Goal: Task Accomplishment & Management: Complete application form

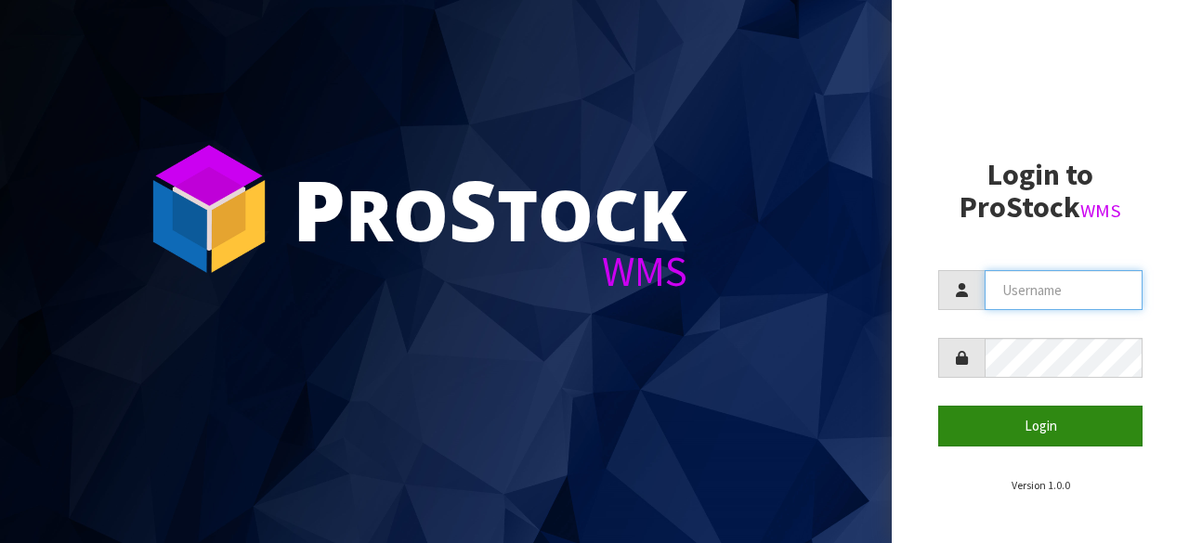
type input "[EMAIL_ADDRESS][DOMAIN_NAME]"
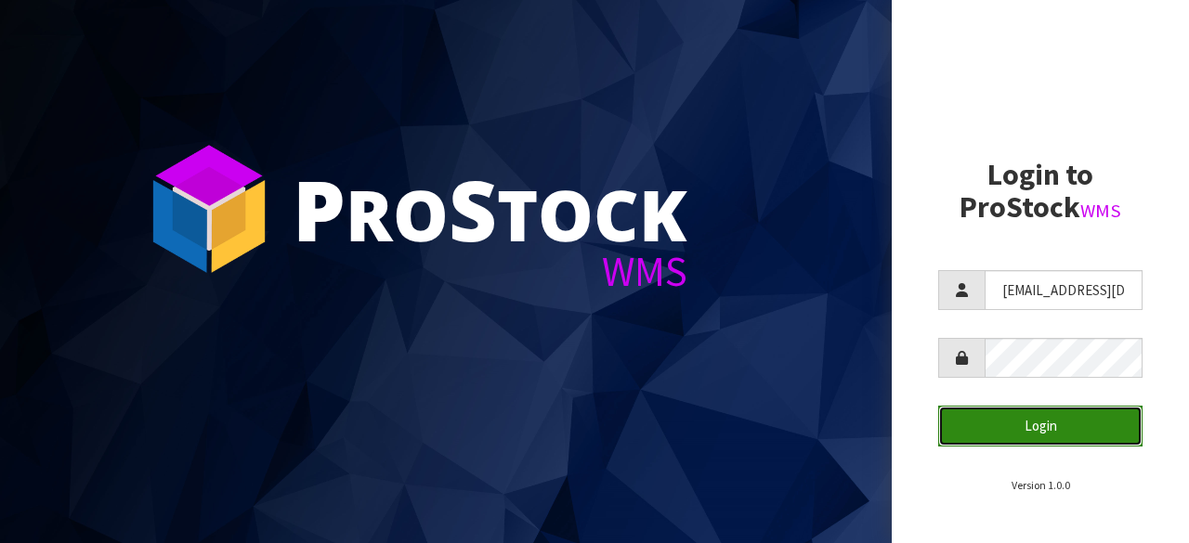
click at [1046, 428] on button "Login" at bounding box center [1040, 426] width 204 height 40
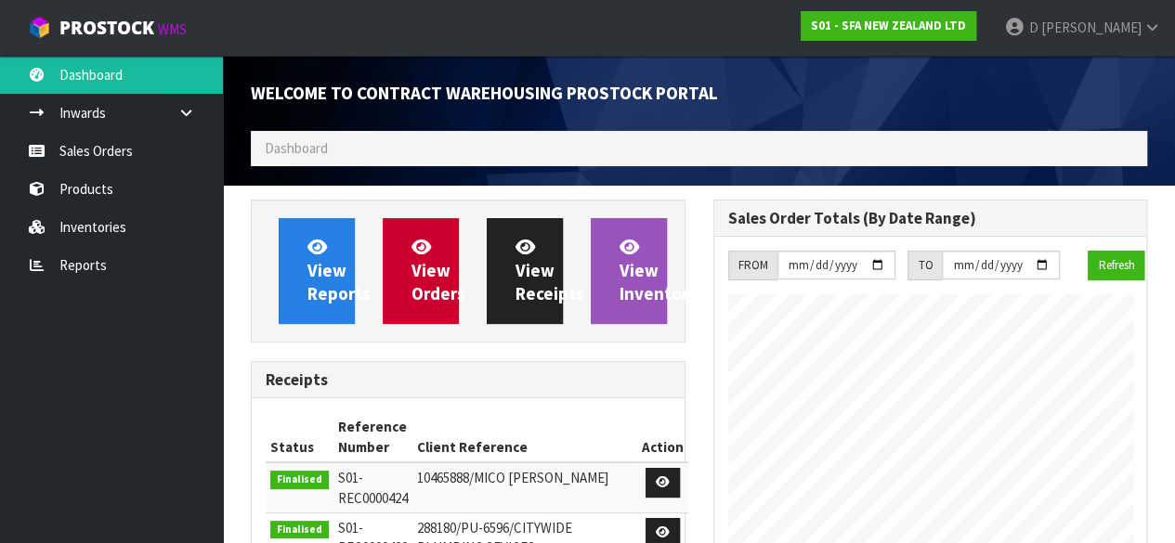
scroll to position [1185, 462]
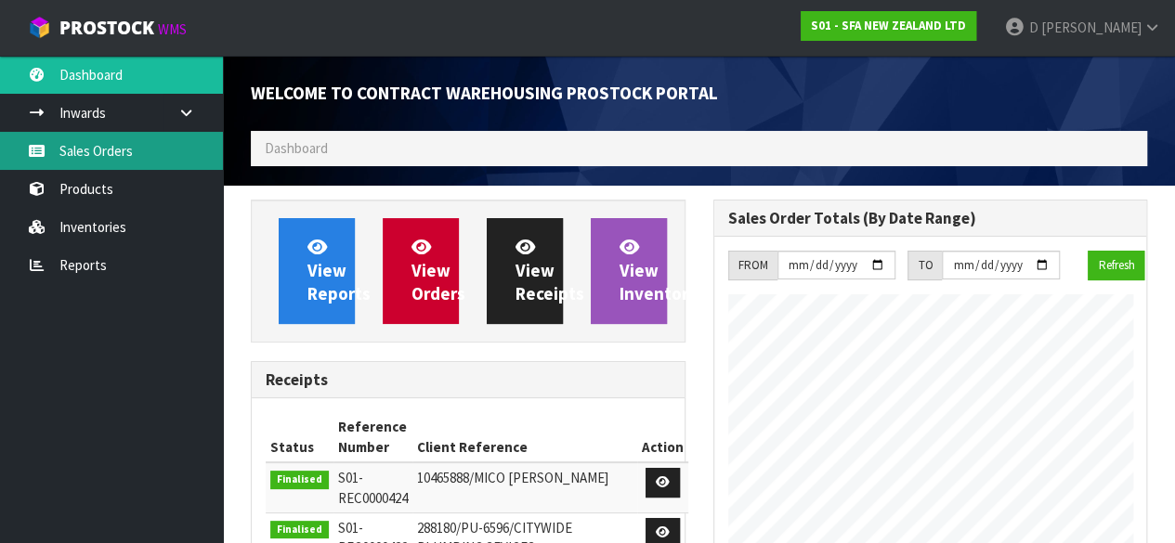
click at [126, 147] on link "Sales Orders" at bounding box center [111, 151] width 223 height 38
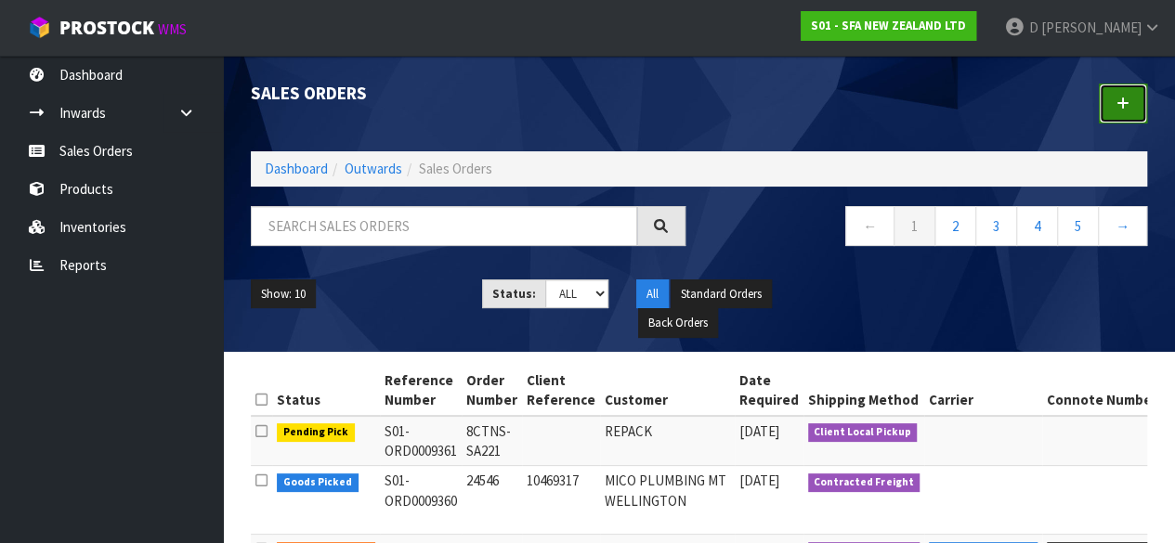
click at [1126, 105] on icon at bounding box center [1122, 104] width 13 height 14
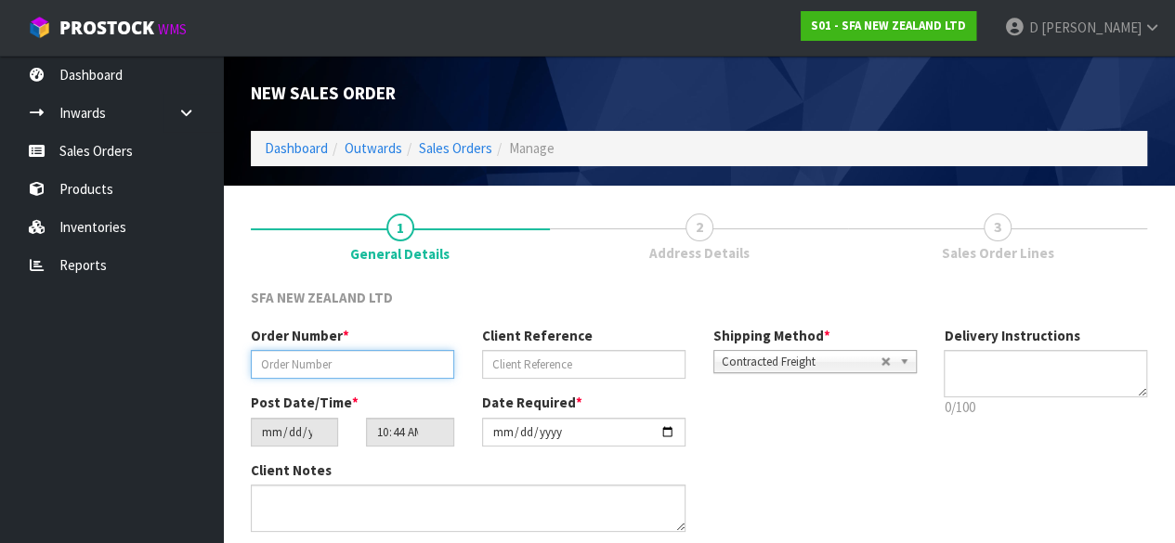
click at [318, 367] on input "text" at bounding box center [352, 364] width 203 height 29
type input "[PERSON_NAME]"
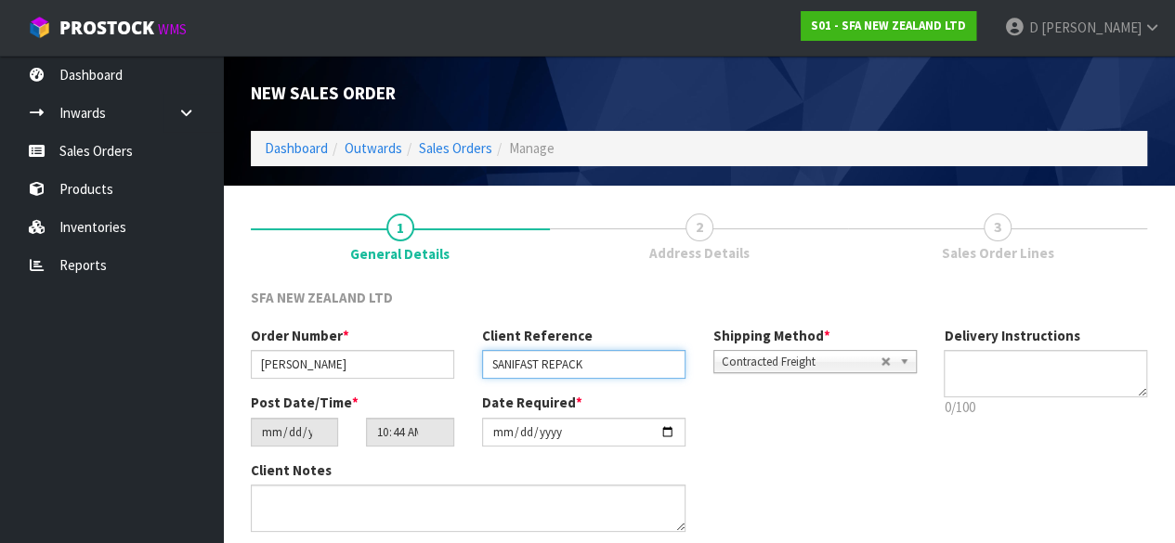
scroll to position [69, 0]
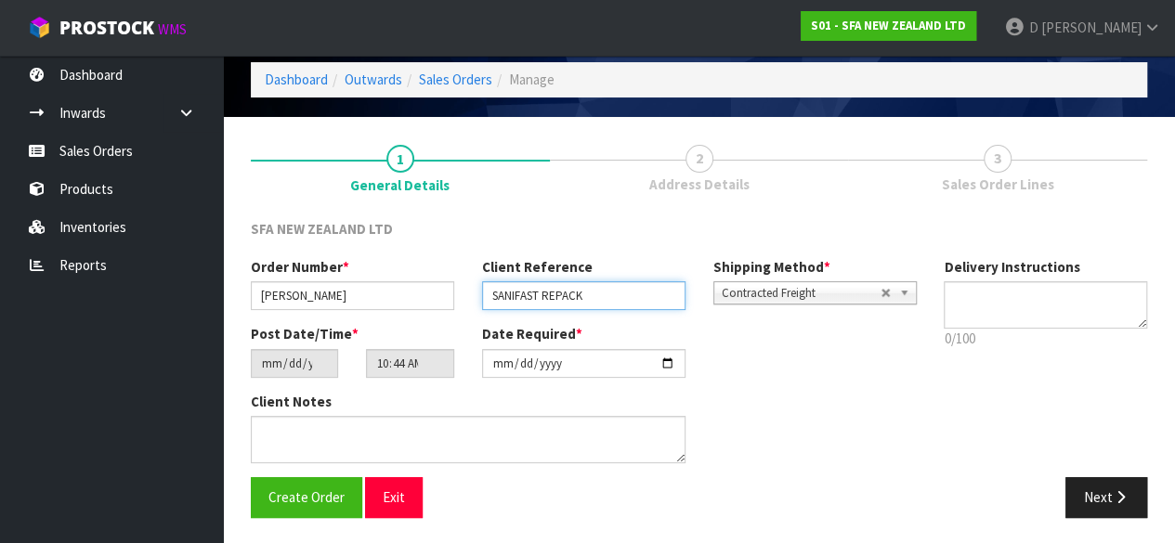
type input "SANIFAST REPACK"
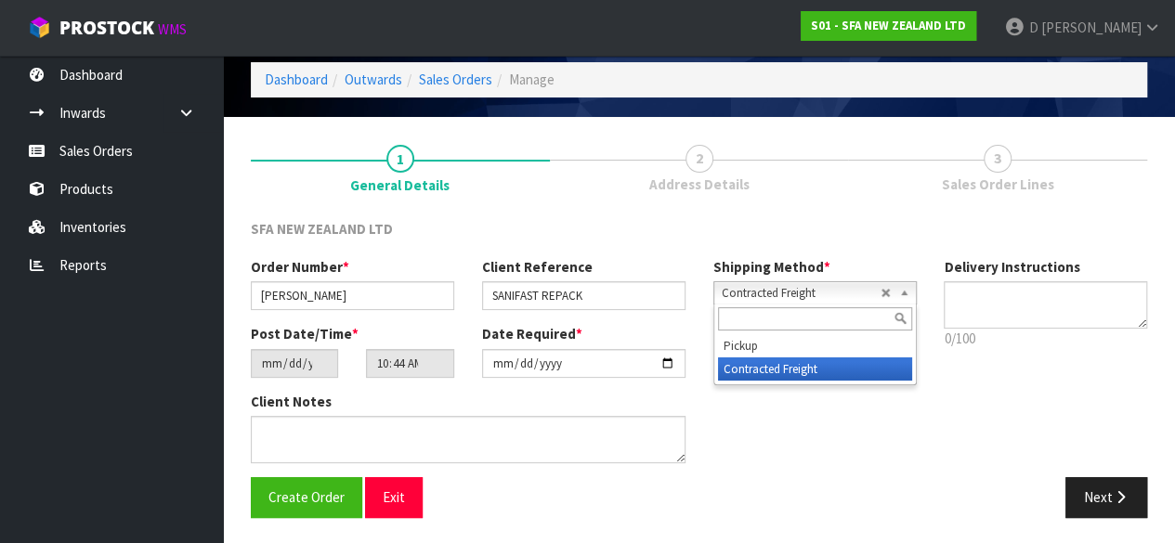
click at [902, 292] on b at bounding box center [907, 292] width 17 height 21
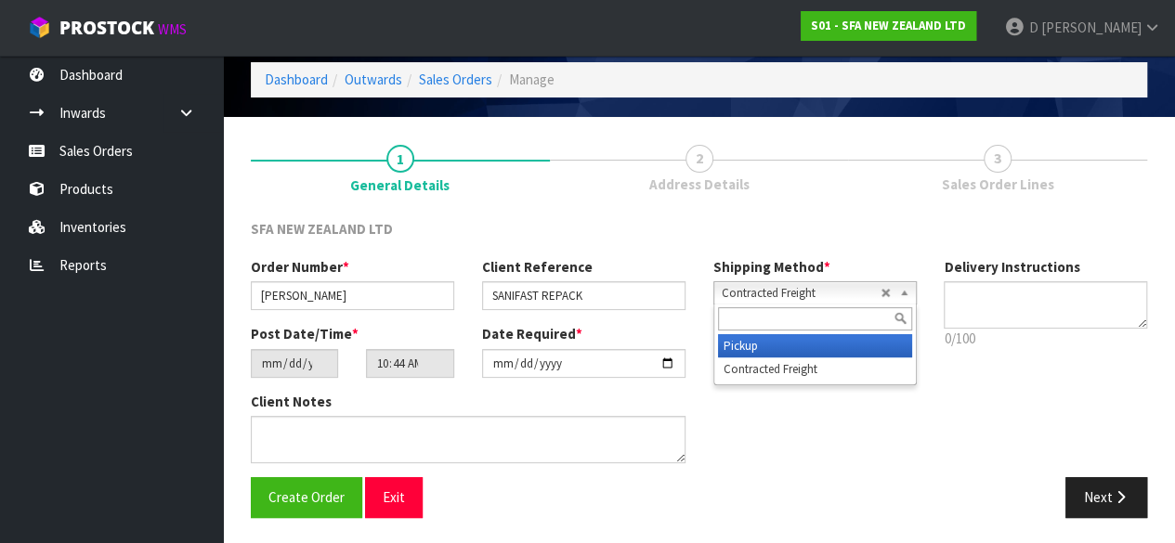
click at [812, 346] on li "Pickup" at bounding box center [815, 345] width 194 height 23
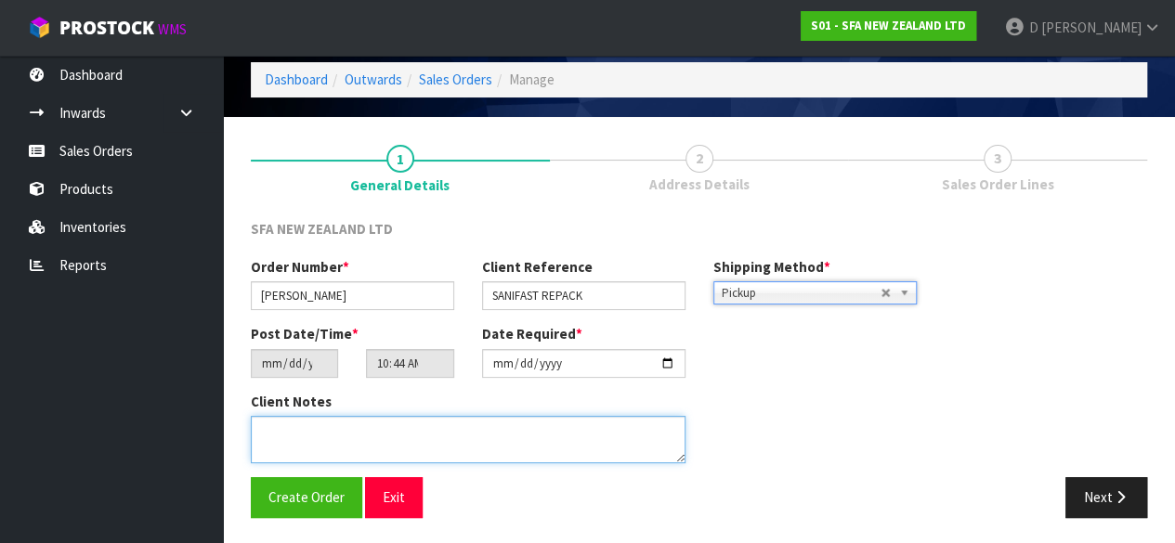
click at [299, 429] on textarea at bounding box center [468, 439] width 435 height 47
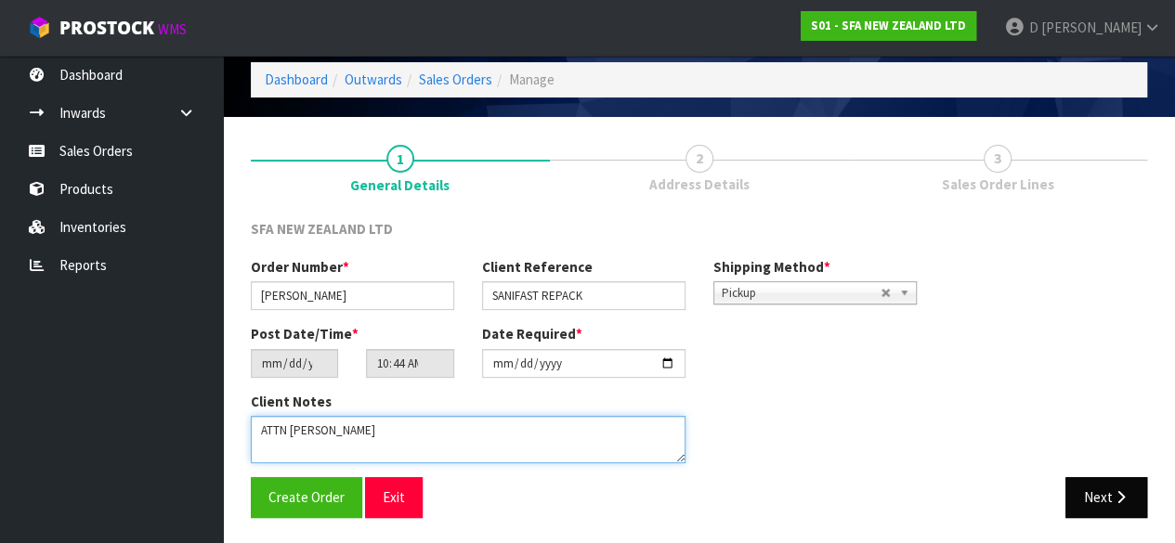
type textarea "ATTN [PERSON_NAME]"
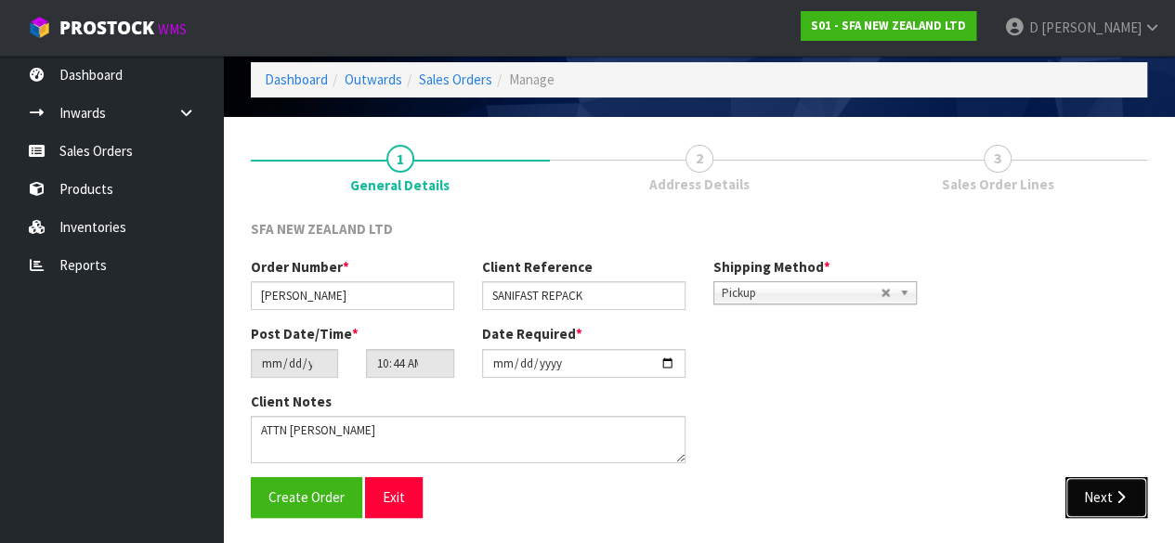
click at [1100, 482] on button "Next" at bounding box center [1106, 497] width 82 height 40
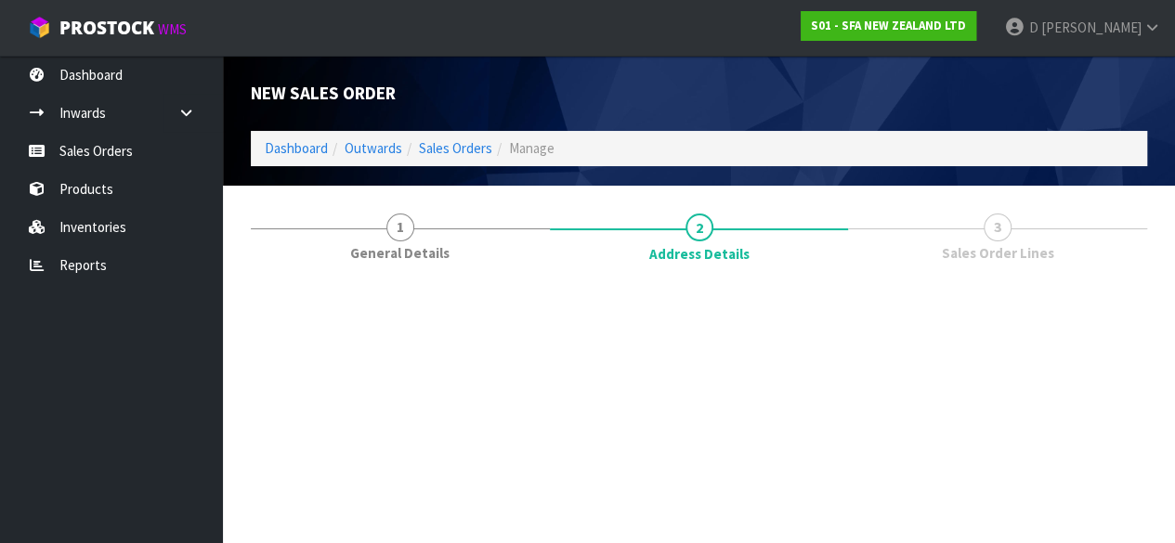
scroll to position [0, 0]
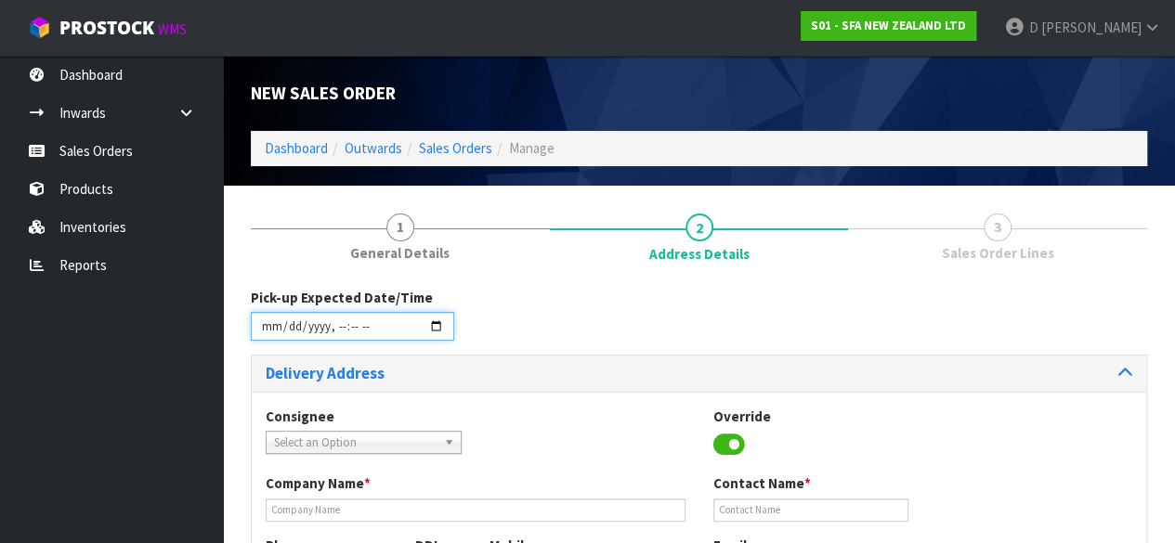
click at [438, 327] on input "datetime-local" at bounding box center [352, 326] width 203 height 29
type input "[DATE]T13:00"
click at [826, 311] on div "Pick-up Expected Date/Time" at bounding box center [699, 321] width 924 height 67
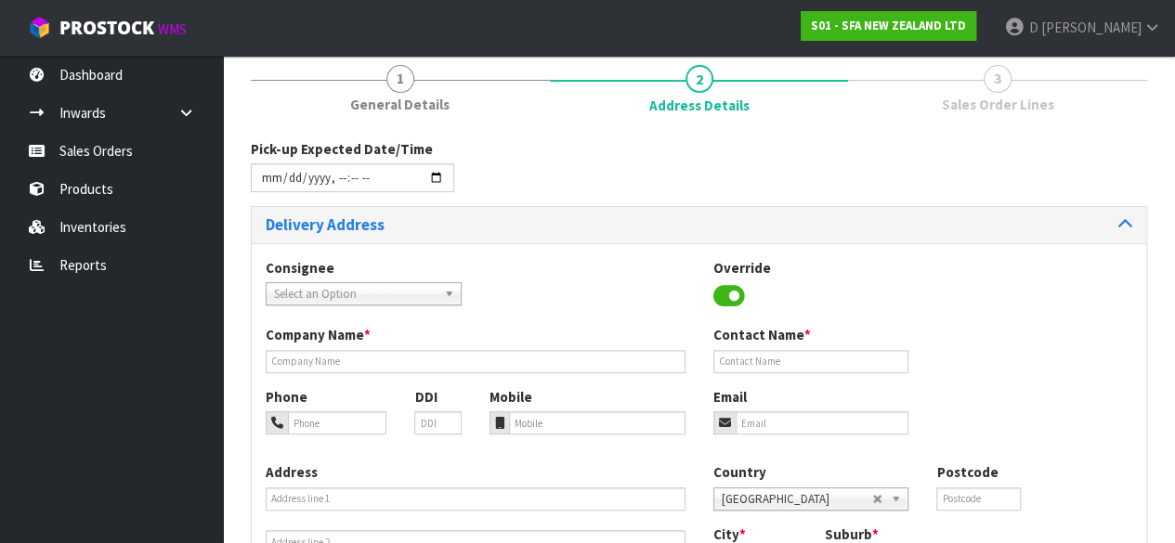
scroll to position [186, 0]
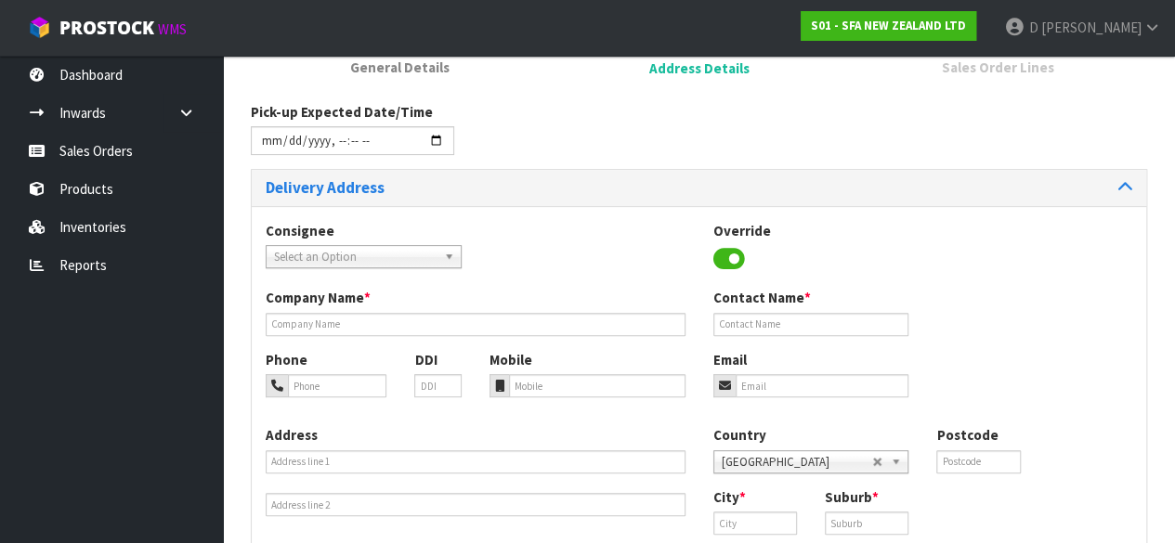
click at [387, 260] on span "Select an Option" at bounding box center [355, 257] width 163 height 22
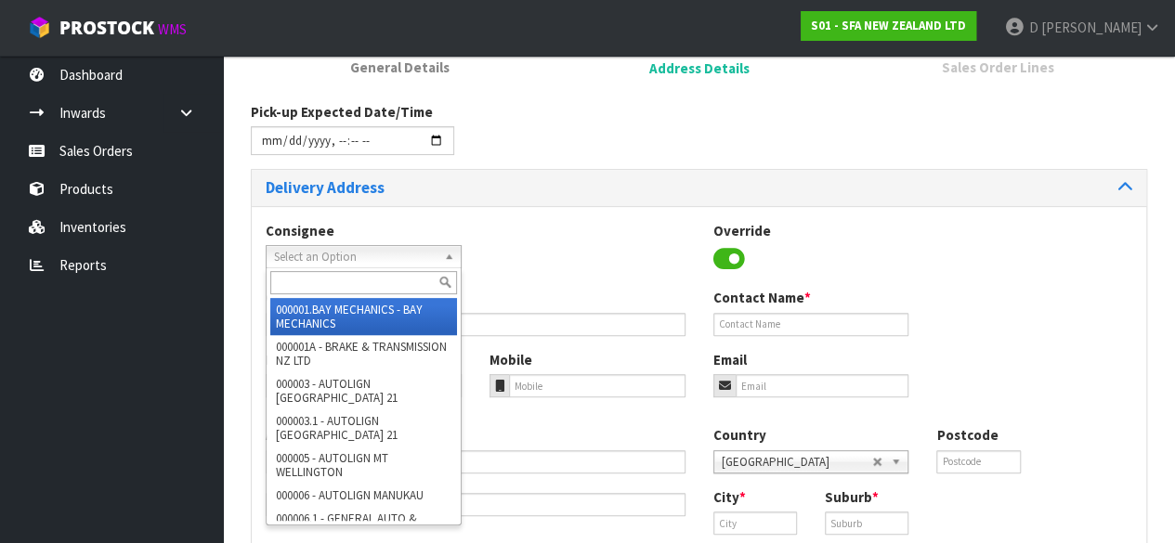
click at [597, 260] on div "Consignee 000001.BAY MECHANICS - BAY MECHANICS 000001A - BRAKE & TRANSMISSION N…" at bounding box center [699, 255] width 894 height 68
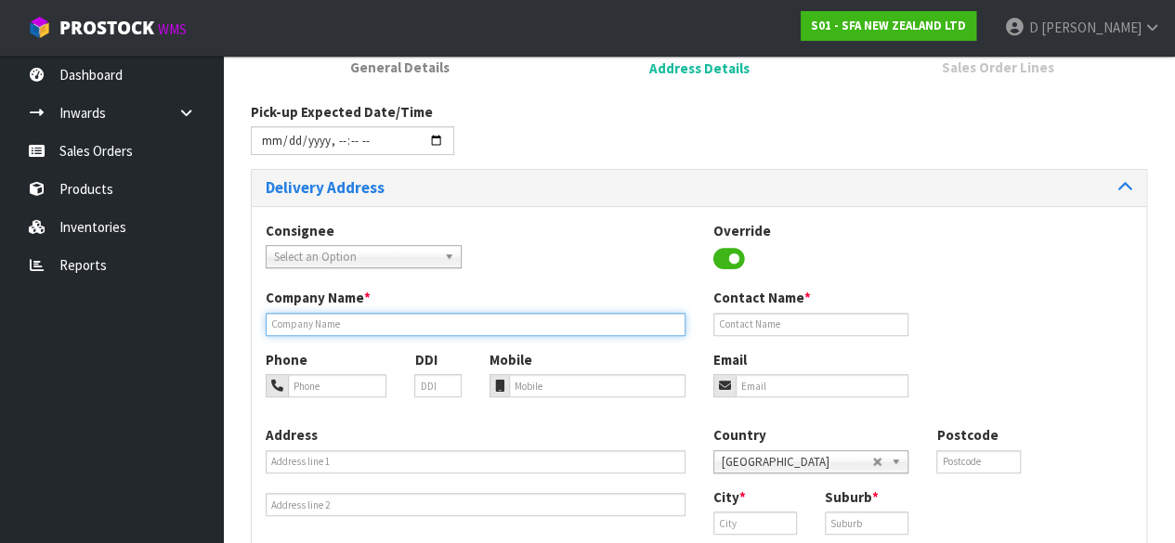
click at [424, 316] on input "text" at bounding box center [476, 324] width 420 height 23
type input "SFA NZ"
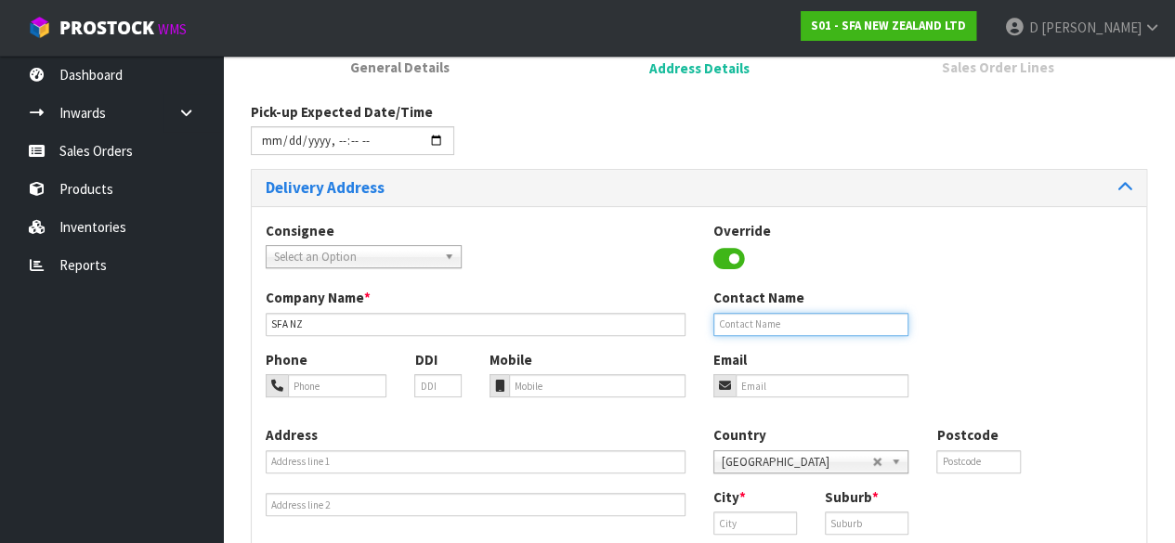
click at [750, 324] on input "text" at bounding box center [811, 324] width 196 height 23
type input "[PERSON_NAME]"
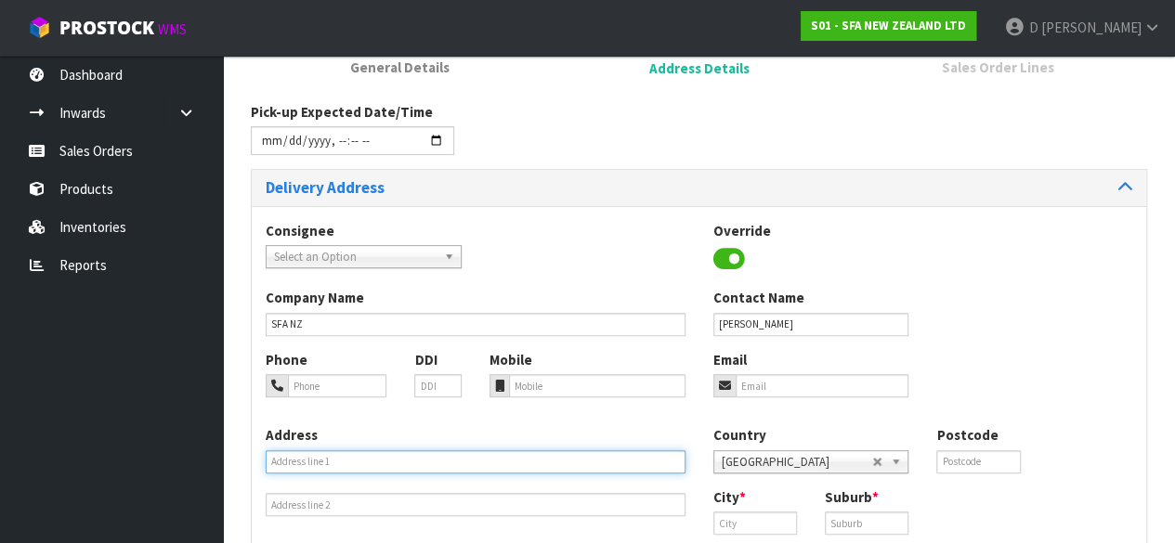
click at [310, 456] on input "text" at bounding box center [476, 461] width 420 height 23
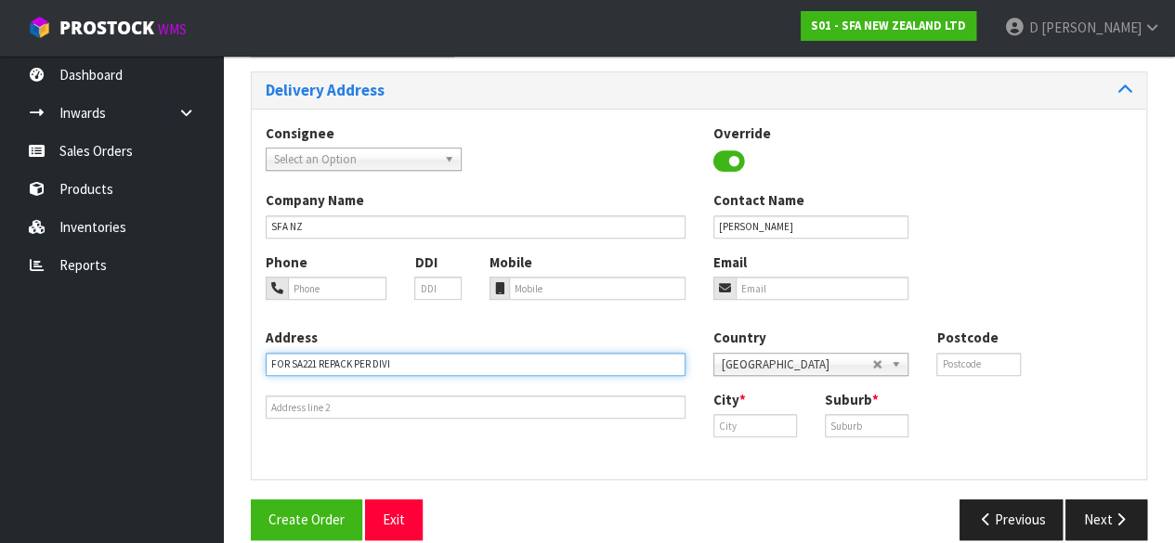
scroll to position [306, 0]
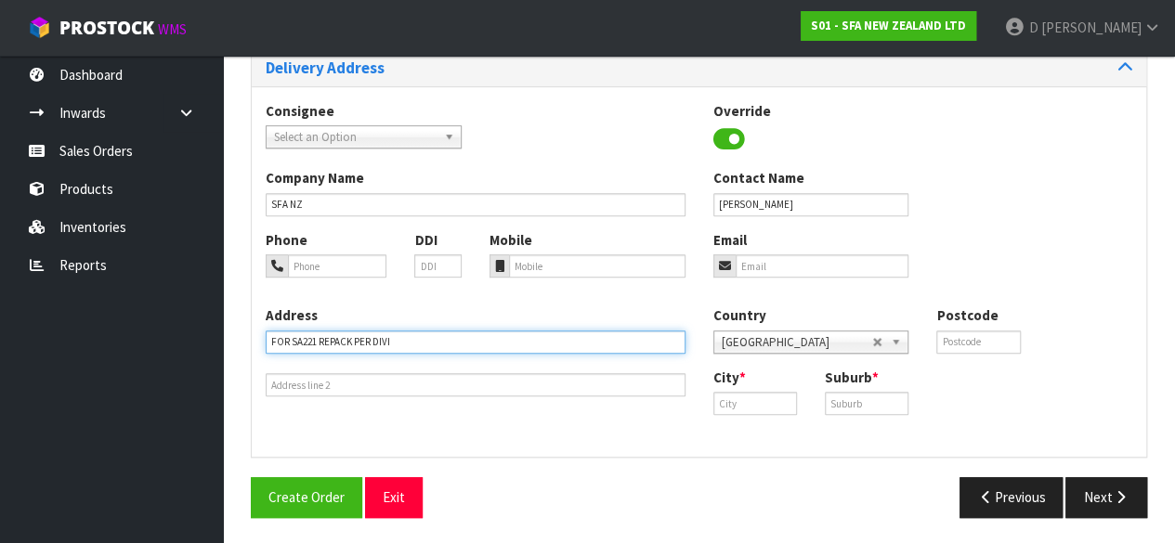
type input "FOR SA221 REPACK PER DIVI"
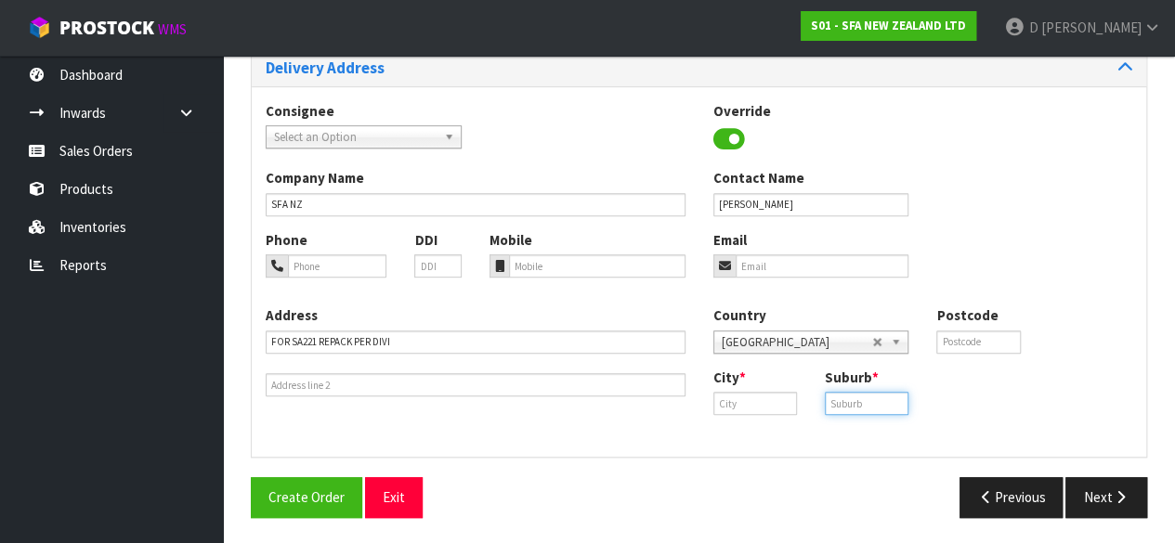
click at [847, 406] on input "text" at bounding box center [867, 403] width 84 height 23
type input "EAST TAMAKI"
click at [743, 406] on input "text" at bounding box center [755, 403] width 84 height 23
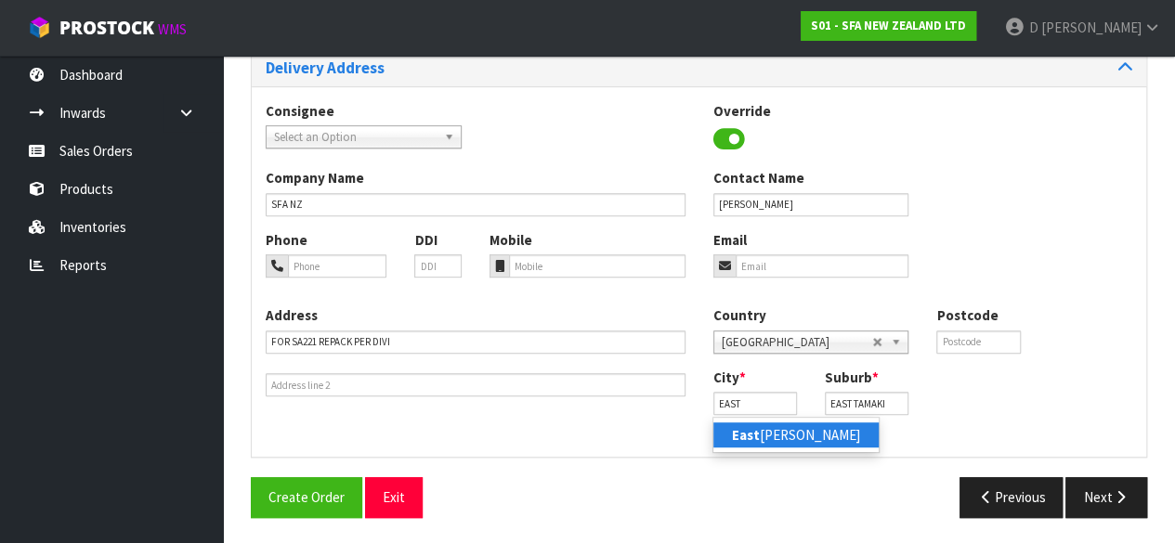
click at [785, 434] on link "East Tamaki" at bounding box center [795, 435] width 165 height 25
type input "East Tamaki"
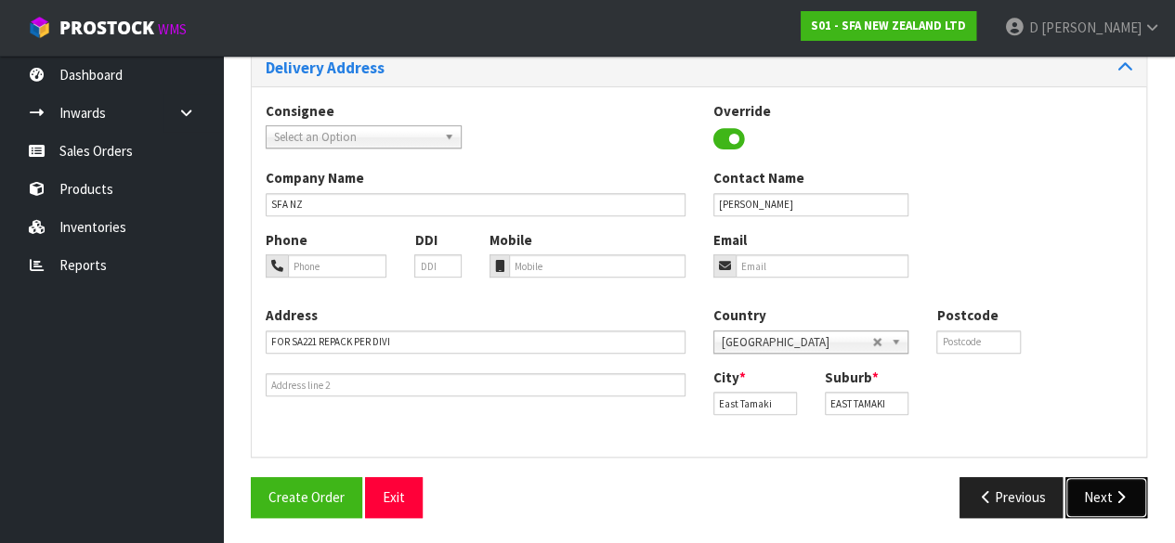
click at [1119, 495] on icon "button" at bounding box center [1121, 497] width 18 height 14
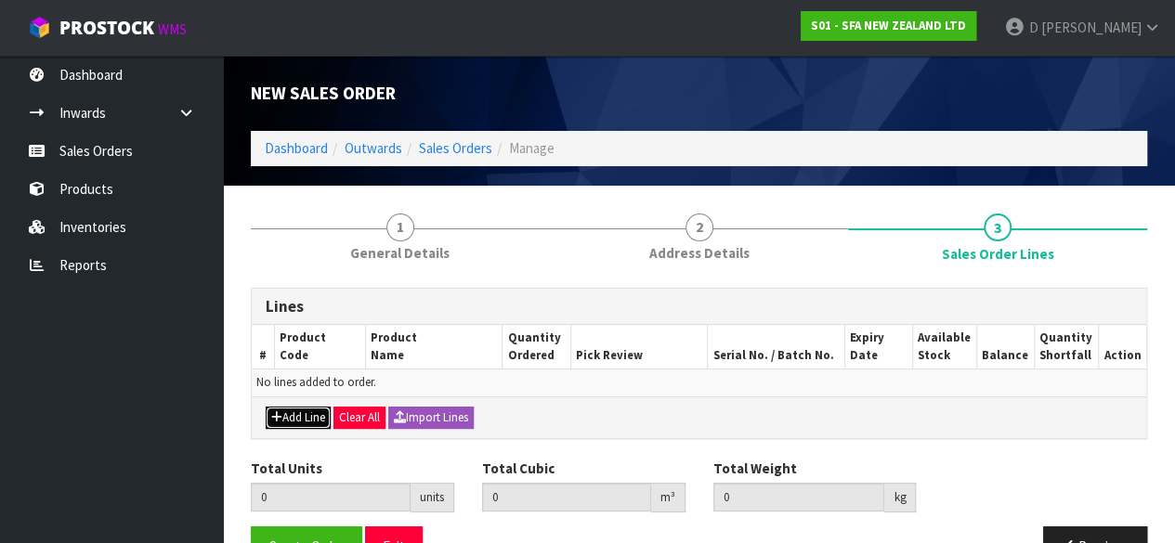
click at [299, 417] on button "Add Line" at bounding box center [298, 418] width 65 height 22
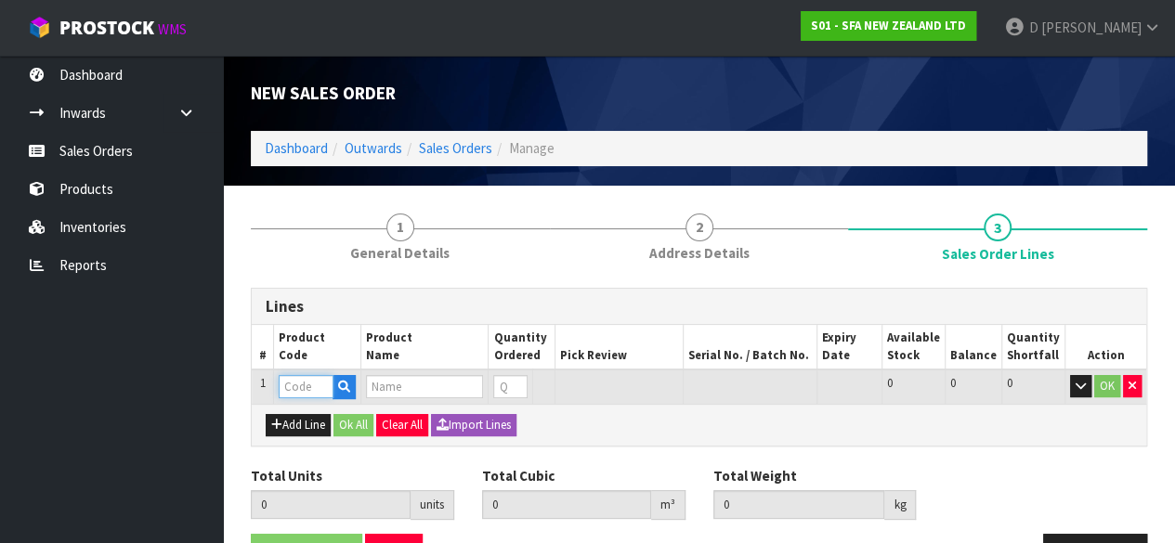
click at [304, 391] on input "text" at bounding box center [306, 386] width 54 height 23
type input "OTSAN"
click at [356, 411] on link "OTSAN IFAST" at bounding box center [353, 417] width 147 height 25
type input "OTSANIFAST"
type input "0.000000"
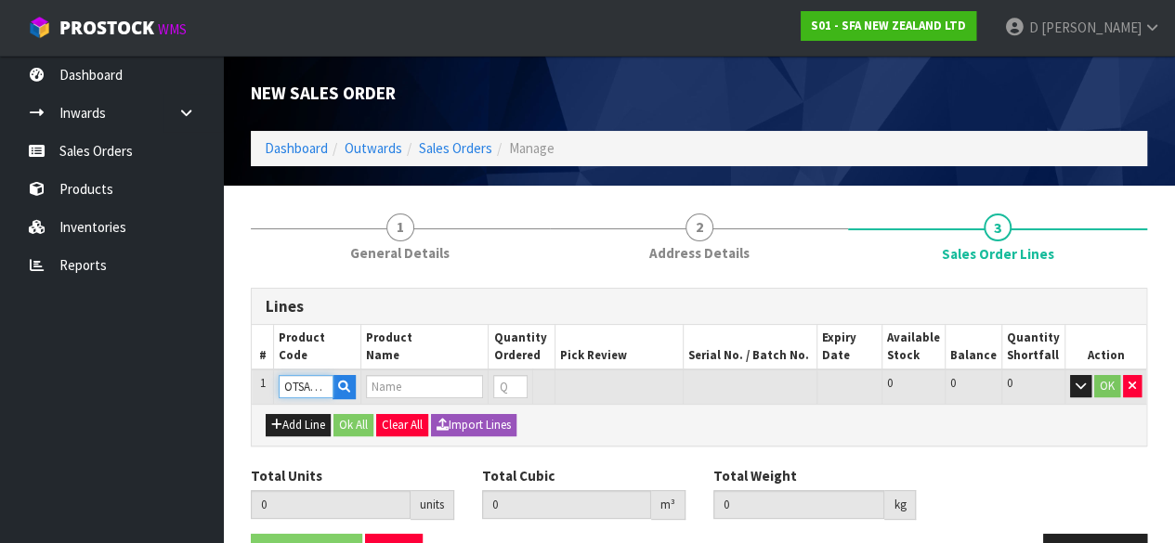
type input "0.000"
type input "SANIFAST OUTER CARTON"
type input "0"
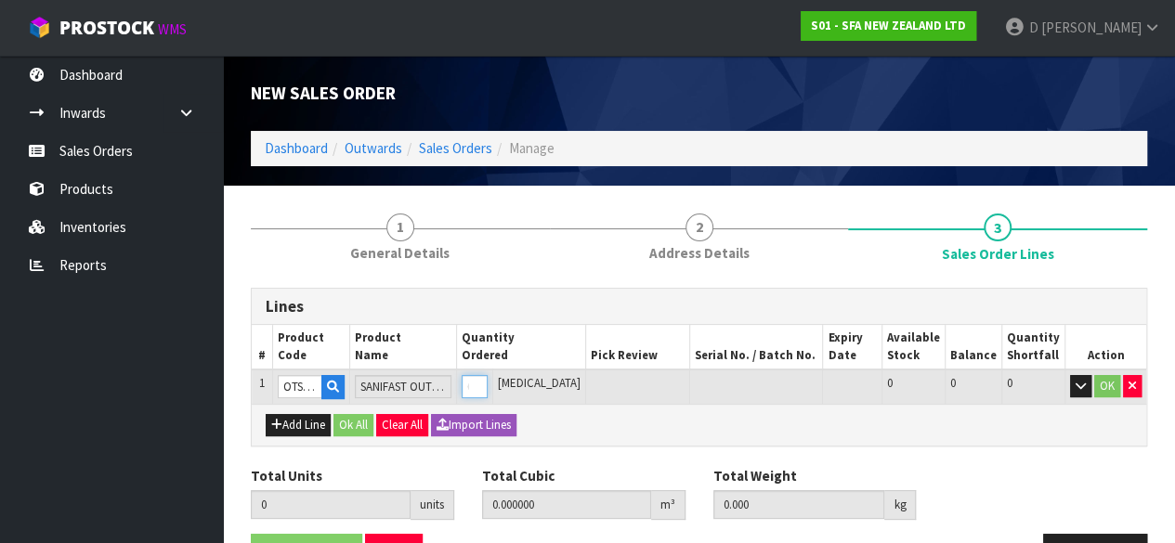
type input "1"
type input "0.005254"
type input "0.28"
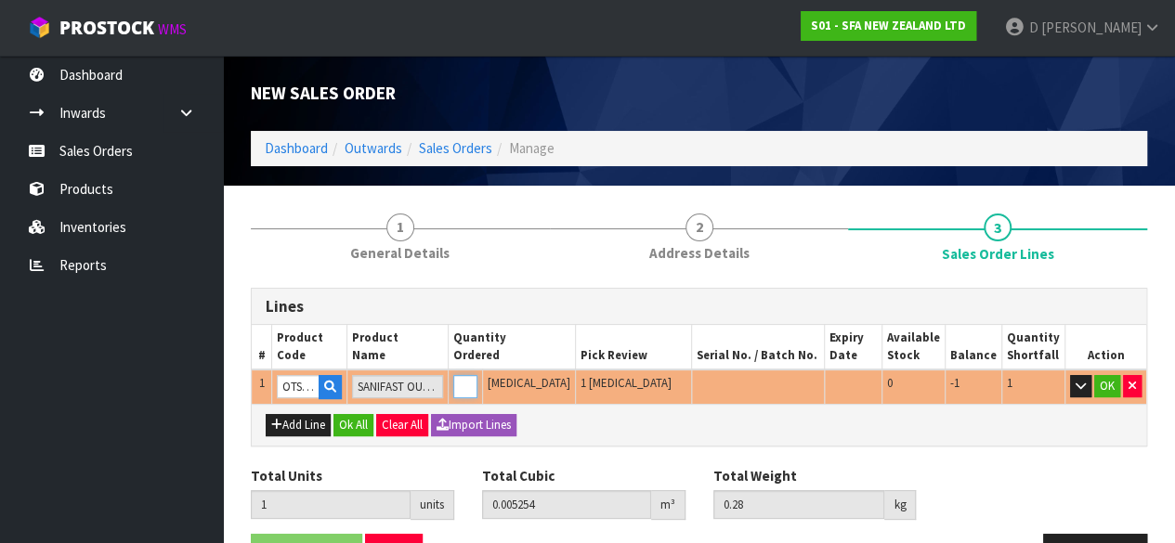
type input "1"
click at [689, 417] on div "Add Line Ok All Clear All Import Lines" at bounding box center [699, 425] width 894 height 42
click at [1114, 390] on button "OK" at bounding box center [1107, 386] width 26 height 22
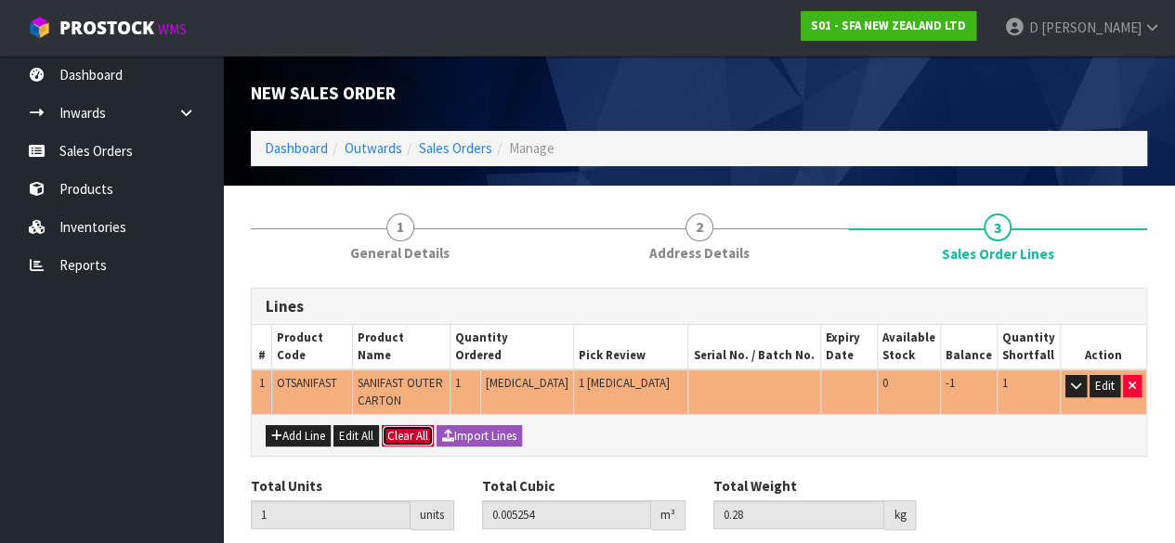
click at [411, 440] on button "Clear All" at bounding box center [408, 436] width 52 height 22
click at [412, 436] on button "Clear All" at bounding box center [408, 436] width 52 height 22
click at [412, 436] on span "Confirm" at bounding box center [407, 436] width 41 height 16
type input "0"
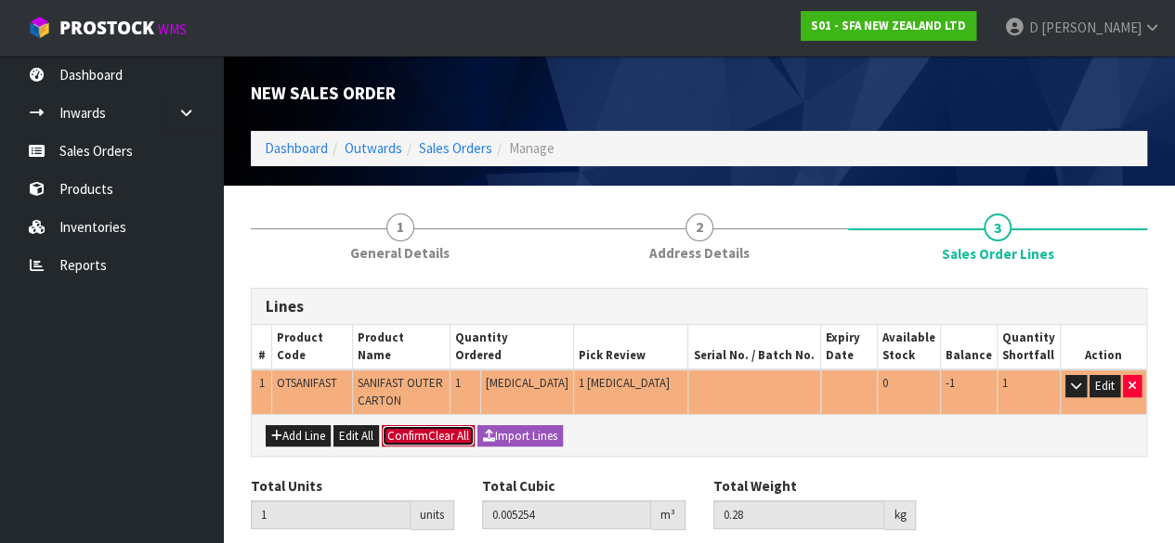
type input "0"
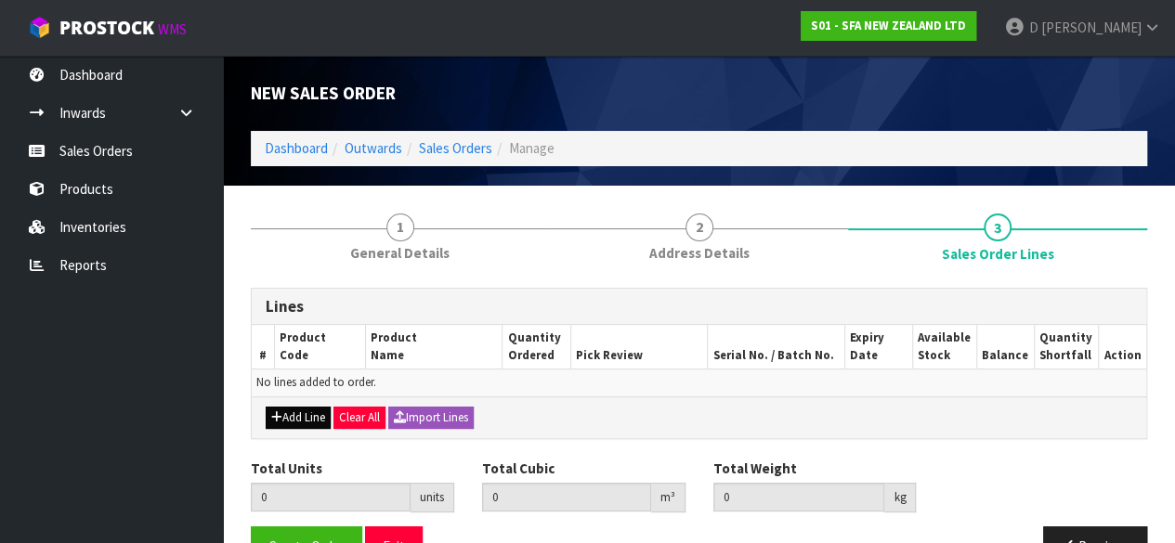
click at [297, 407] on div "Add Line Clear All Import Lines" at bounding box center [699, 418] width 894 height 42
click at [299, 408] on button "Add Line" at bounding box center [298, 418] width 65 height 22
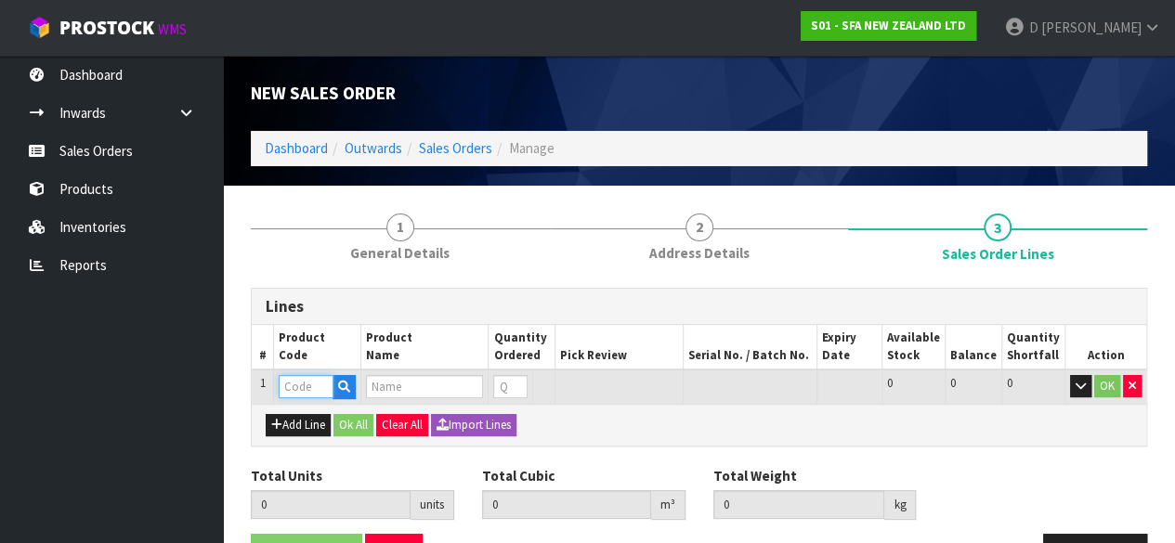
click at [298, 390] on input "text" at bounding box center [306, 386] width 54 height 23
type input "OTSAN"
click at [351, 419] on link "OTSAN IFAST" at bounding box center [353, 417] width 147 height 25
type input "OTSANIFAST"
type input "0.000000"
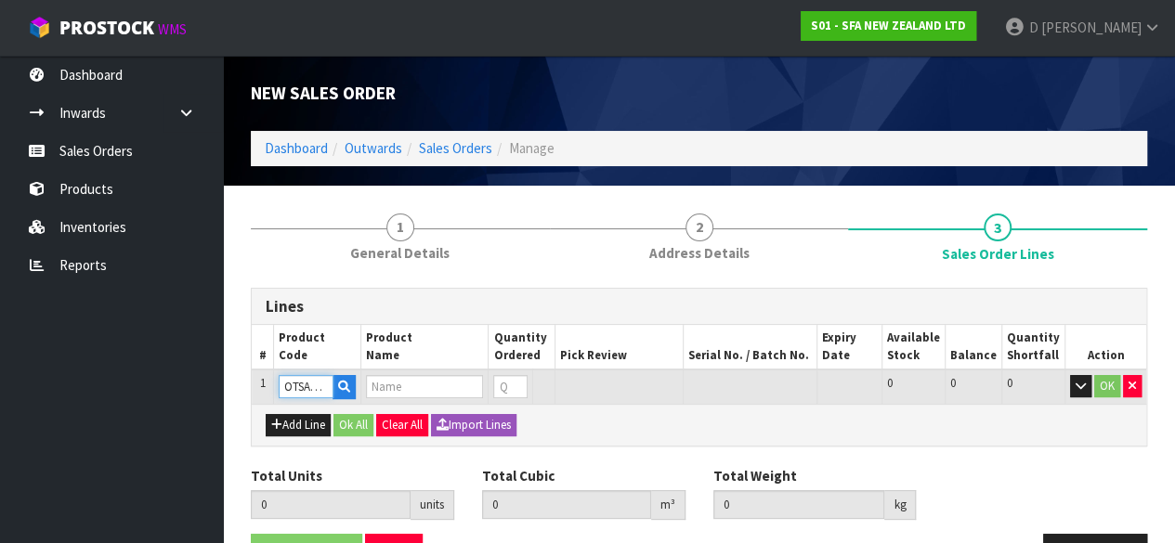
type input "0.000"
type input "SANIFAST OUTER CARTON"
type input "0"
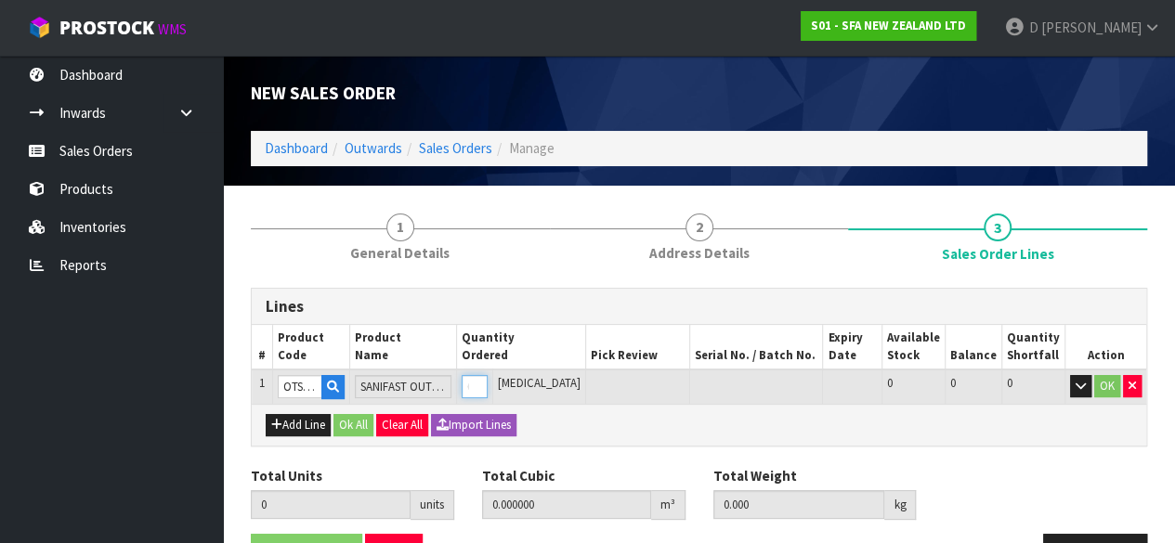
click at [488, 384] on input "0" at bounding box center [475, 386] width 26 height 23
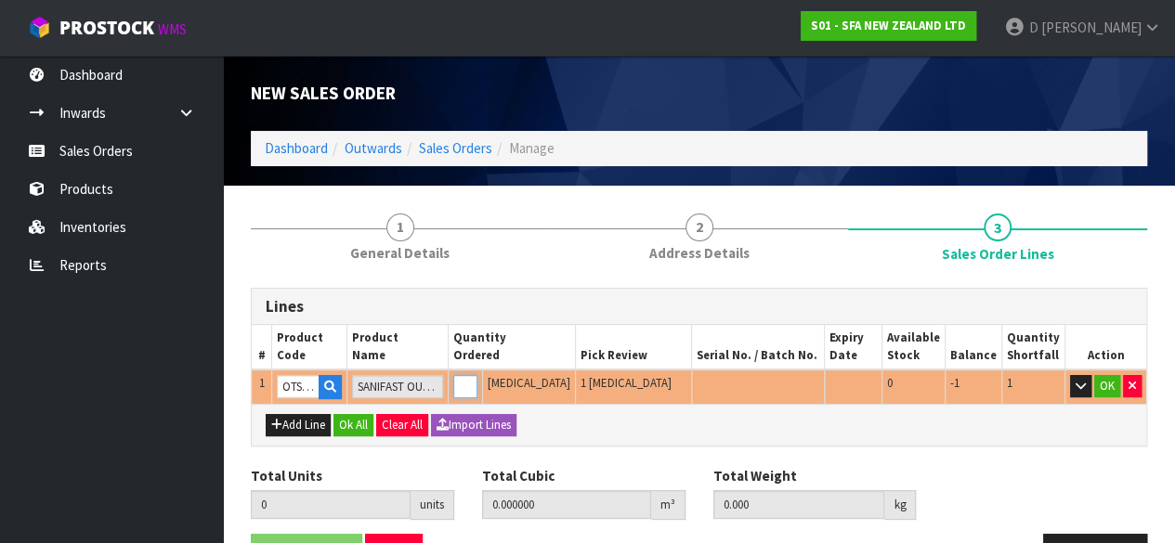
type input "1"
type input "0.005254"
type input "0.28"
type input "1"
click at [404, 422] on button "Clear All" at bounding box center [402, 425] width 52 height 22
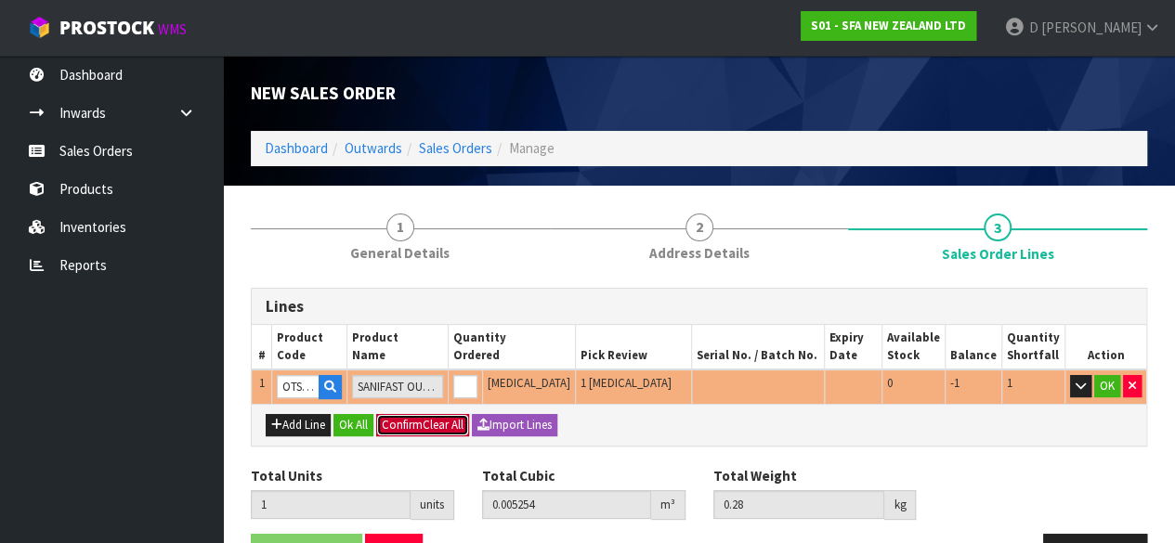
click at [404, 423] on span "Confirm" at bounding box center [402, 425] width 41 height 16
type input "0"
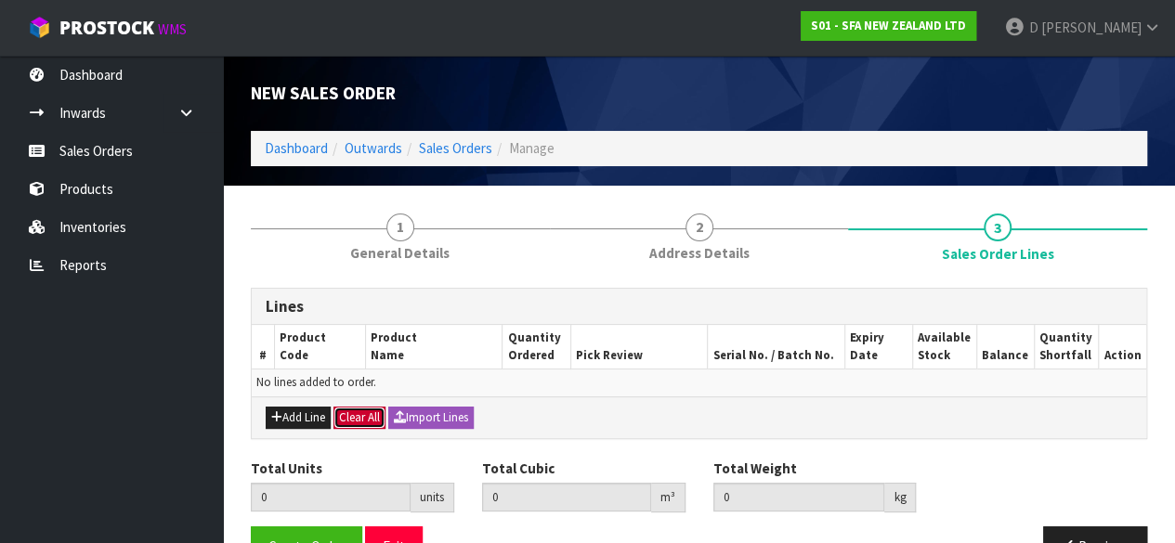
scroll to position [47, 0]
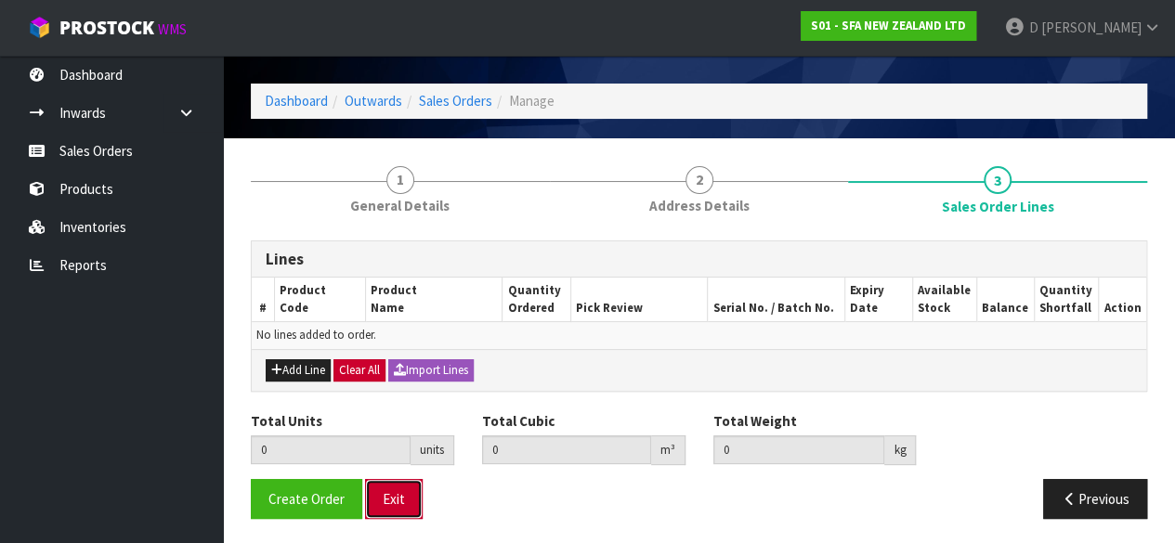
click at [401, 487] on button "Exit" at bounding box center [394, 499] width 58 height 40
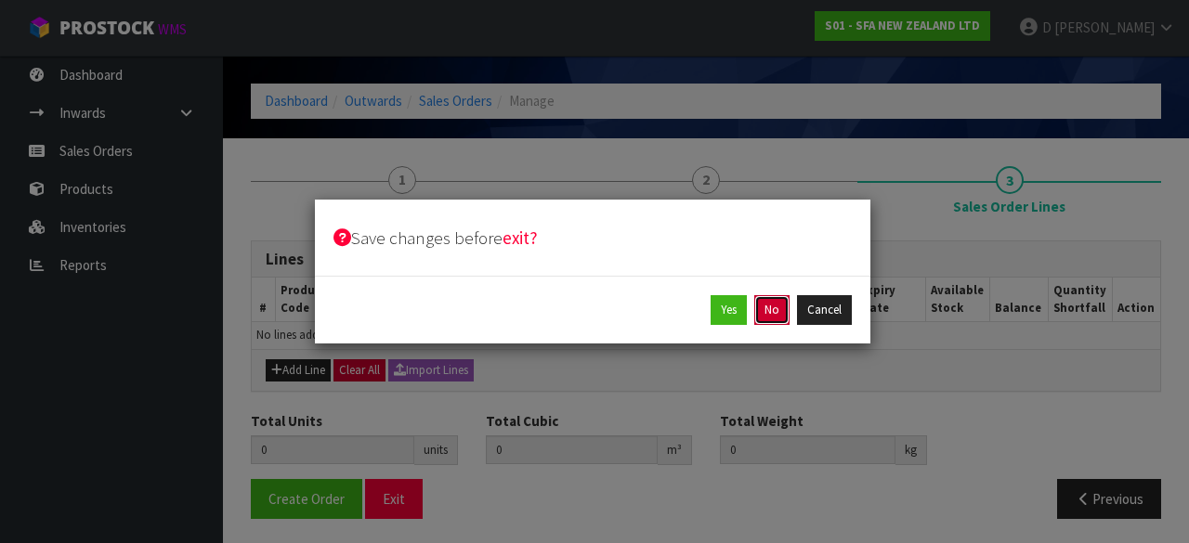
click at [771, 309] on button "No" at bounding box center [771, 310] width 35 height 30
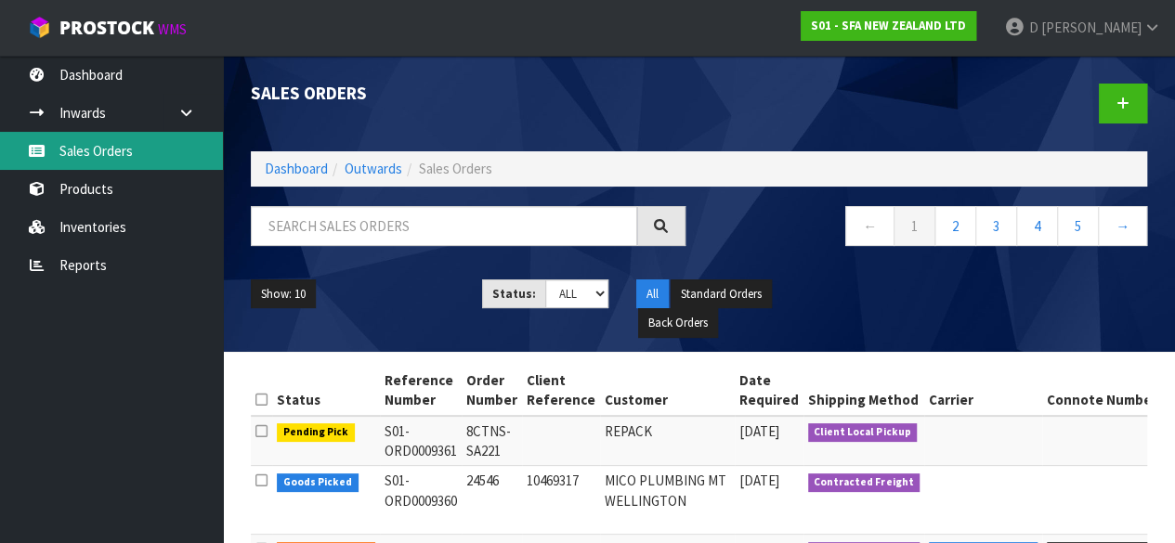
click at [134, 159] on link "Sales Orders" at bounding box center [111, 151] width 223 height 38
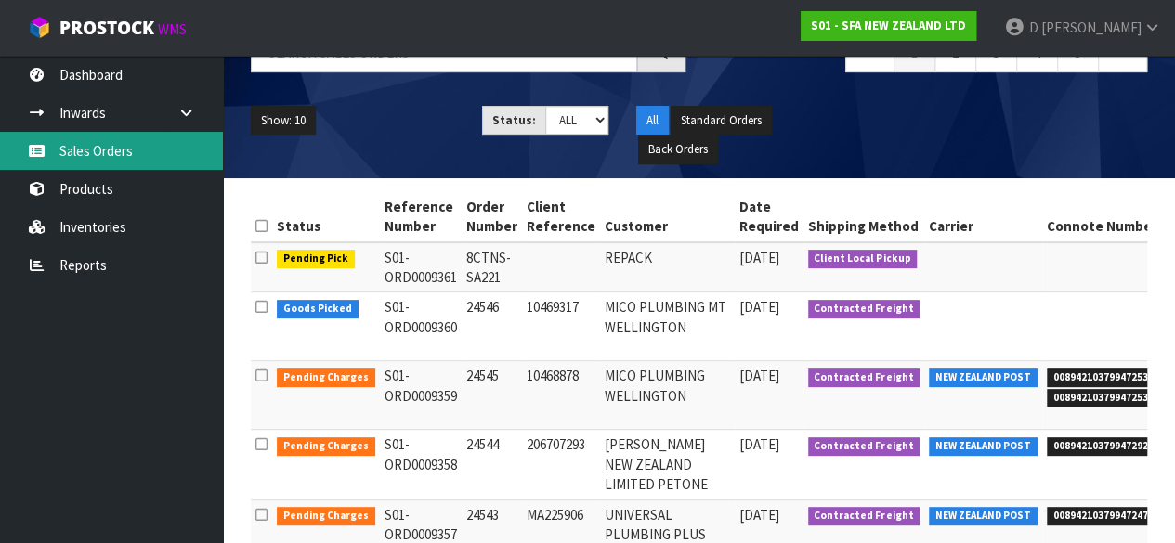
scroll to position [186, 0]
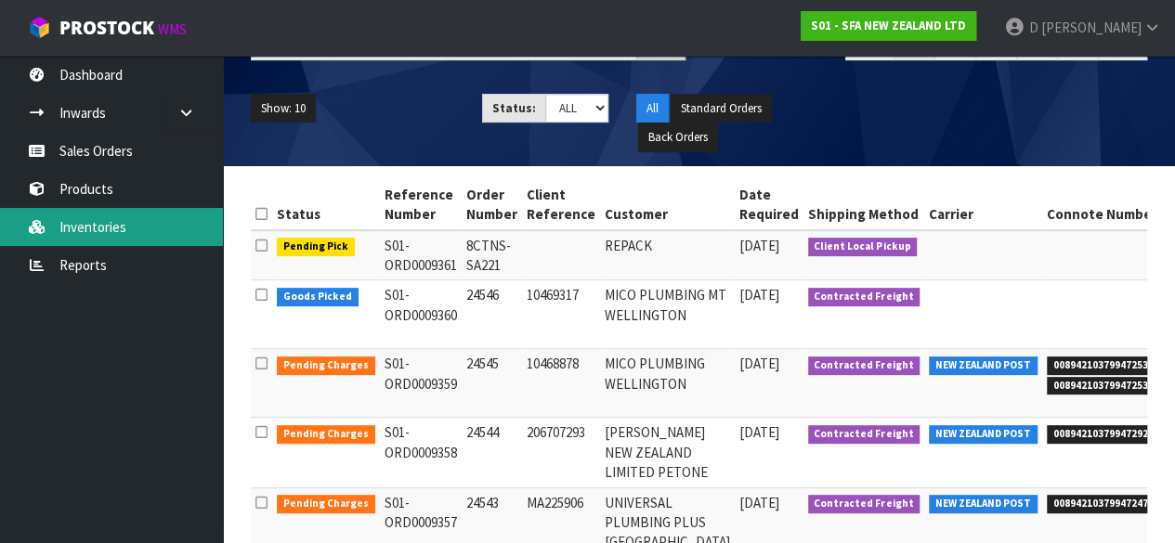
click at [121, 228] on link "Inventories" at bounding box center [111, 227] width 223 height 38
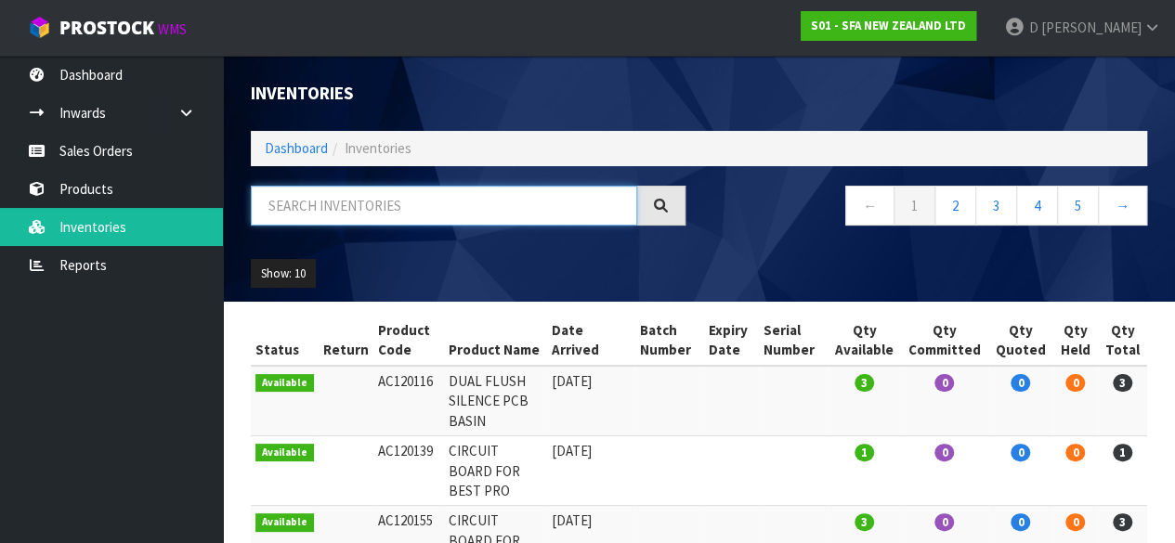
click at [340, 210] on input "text" at bounding box center [444, 206] width 386 height 40
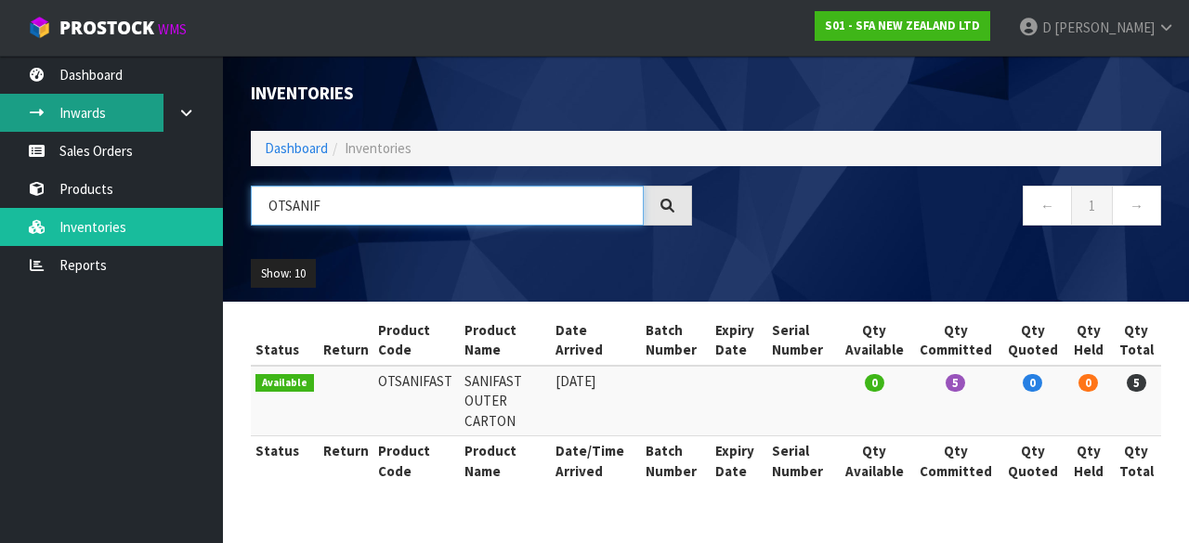
type input "OTSANIF"
click at [136, 120] on link "Inwards" at bounding box center [111, 113] width 223 height 38
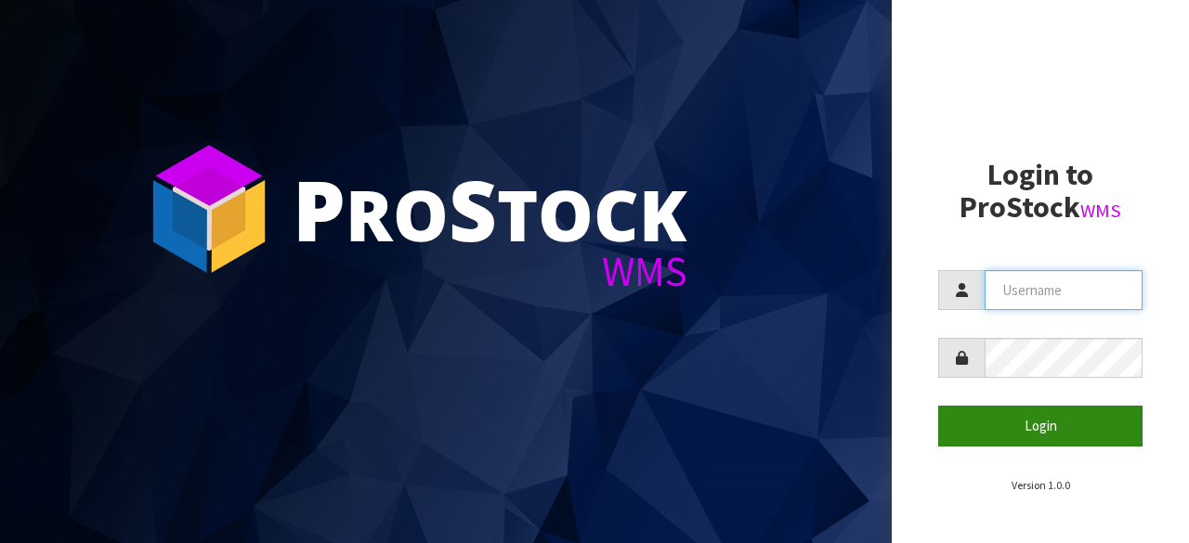
type input "[EMAIL_ADDRESS][DOMAIN_NAME]"
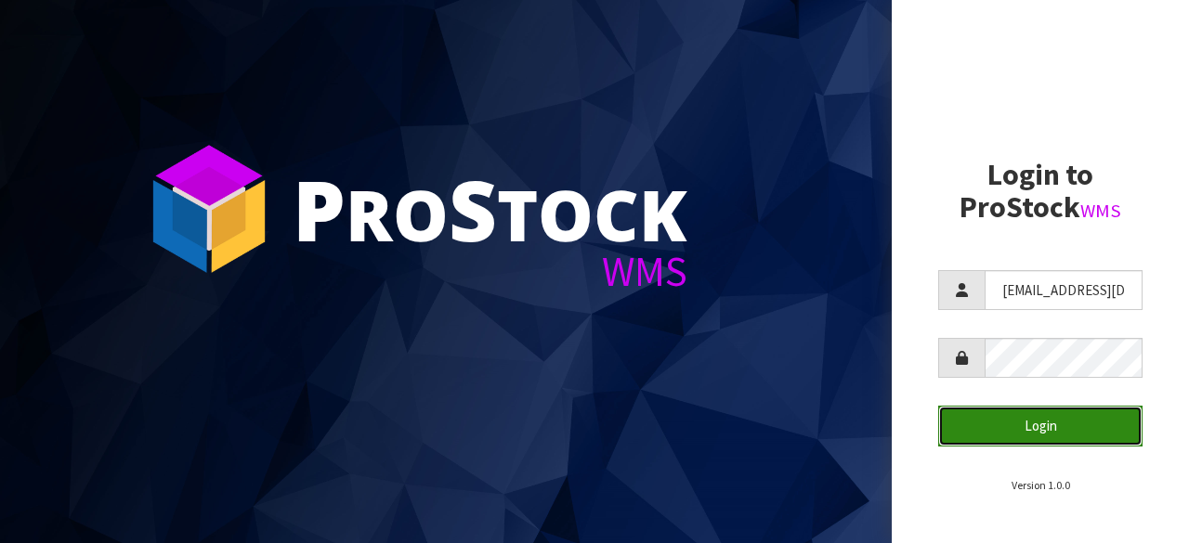
click at [1052, 432] on button "Login" at bounding box center [1040, 426] width 204 height 40
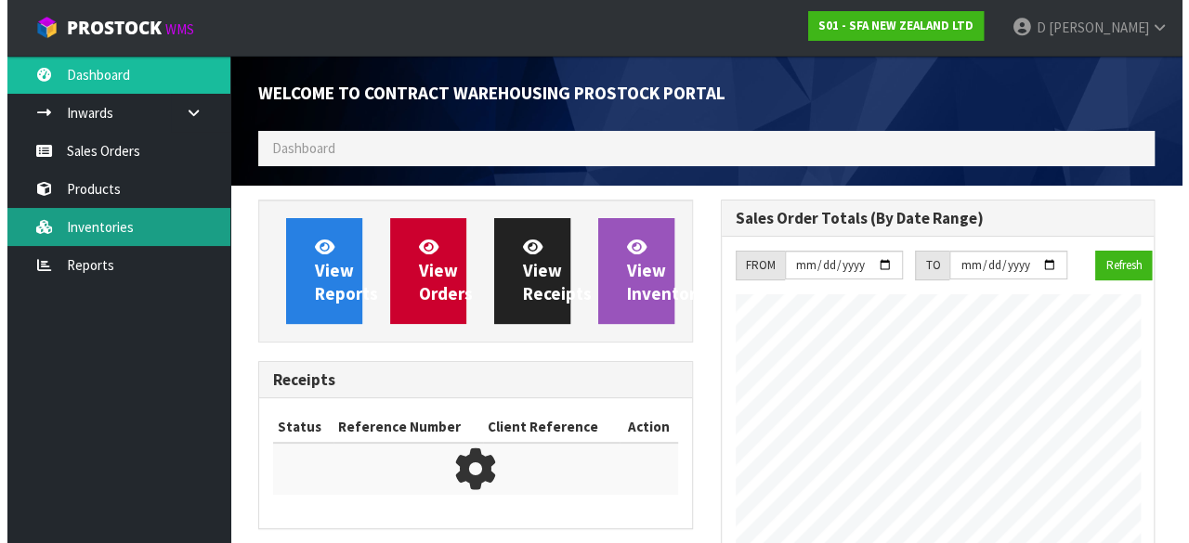
scroll to position [1185, 462]
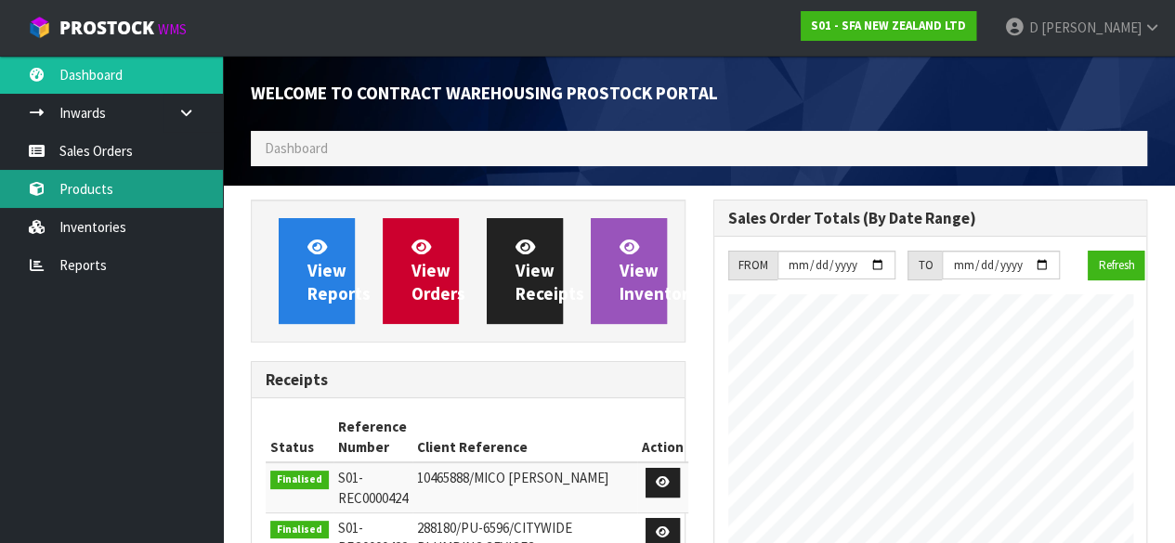
click at [183, 194] on link "Products" at bounding box center [111, 189] width 223 height 38
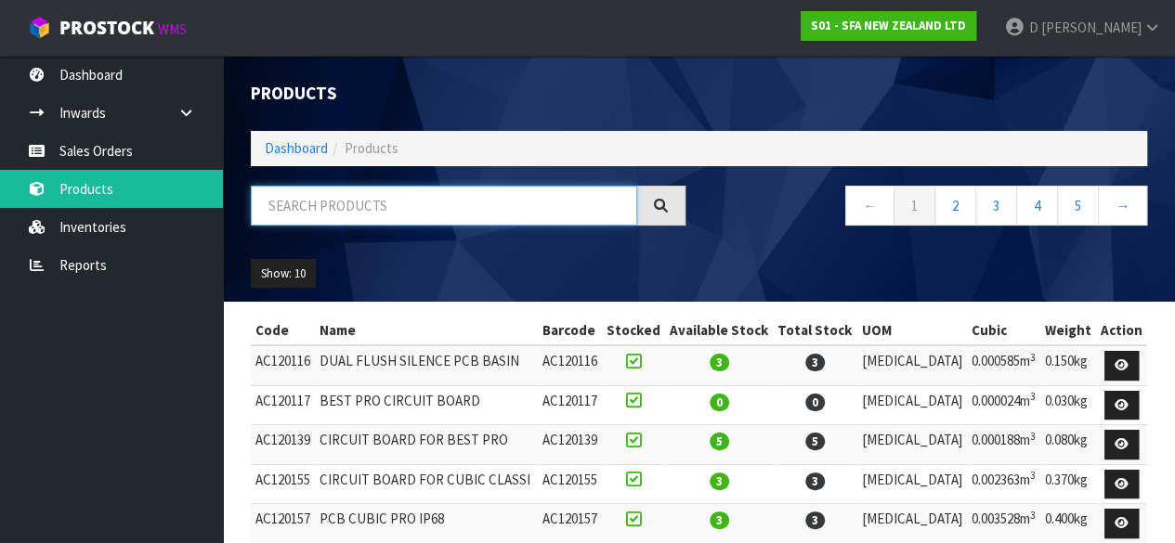
click at [329, 206] on input "text" at bounding box center [444, 206] width 386 height 40
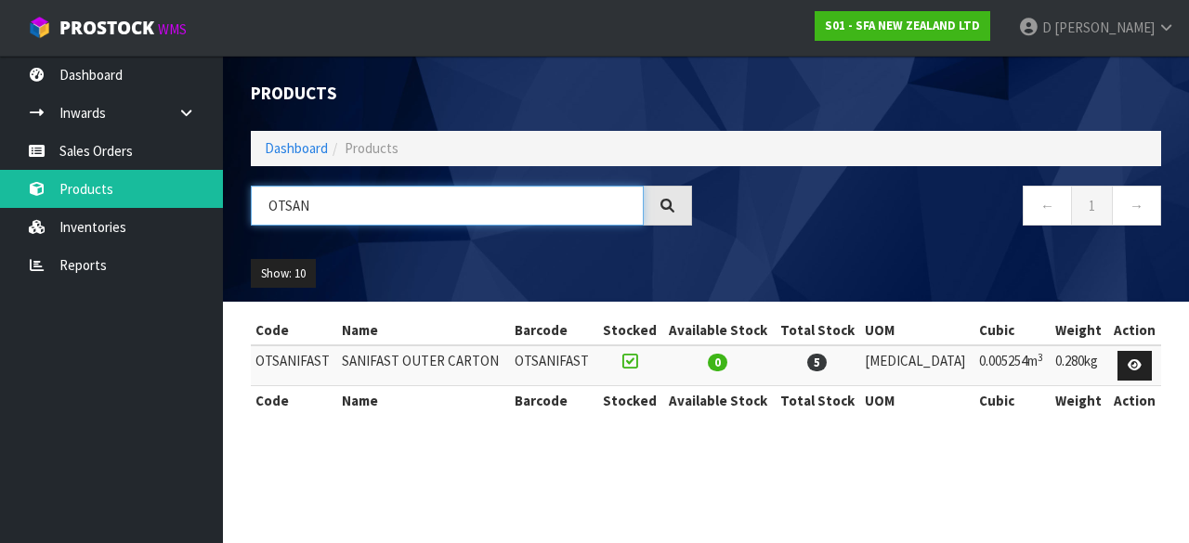
type input "OTSAN"
